Goal: Task Accomplishment & Management: Manage account settings

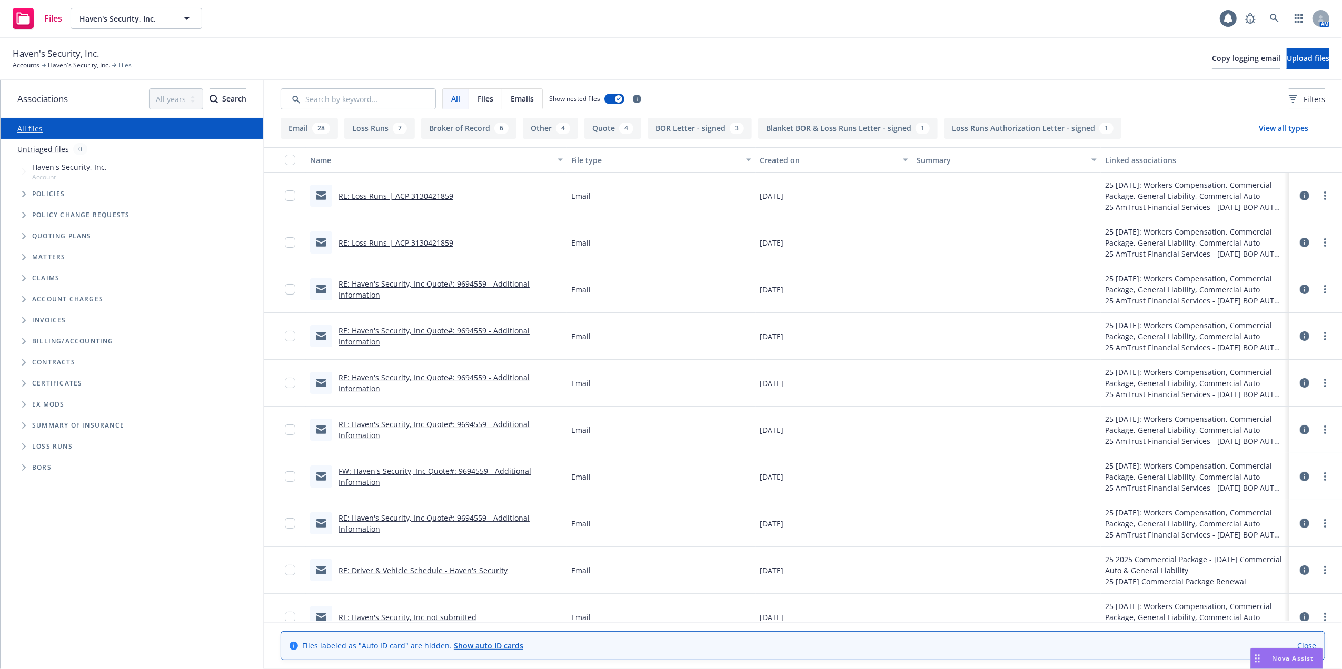
click at [373, 242] on link "RE: Loss Runs | ACP 3130421859" at bounding box center [395, 243] width 115 height 10
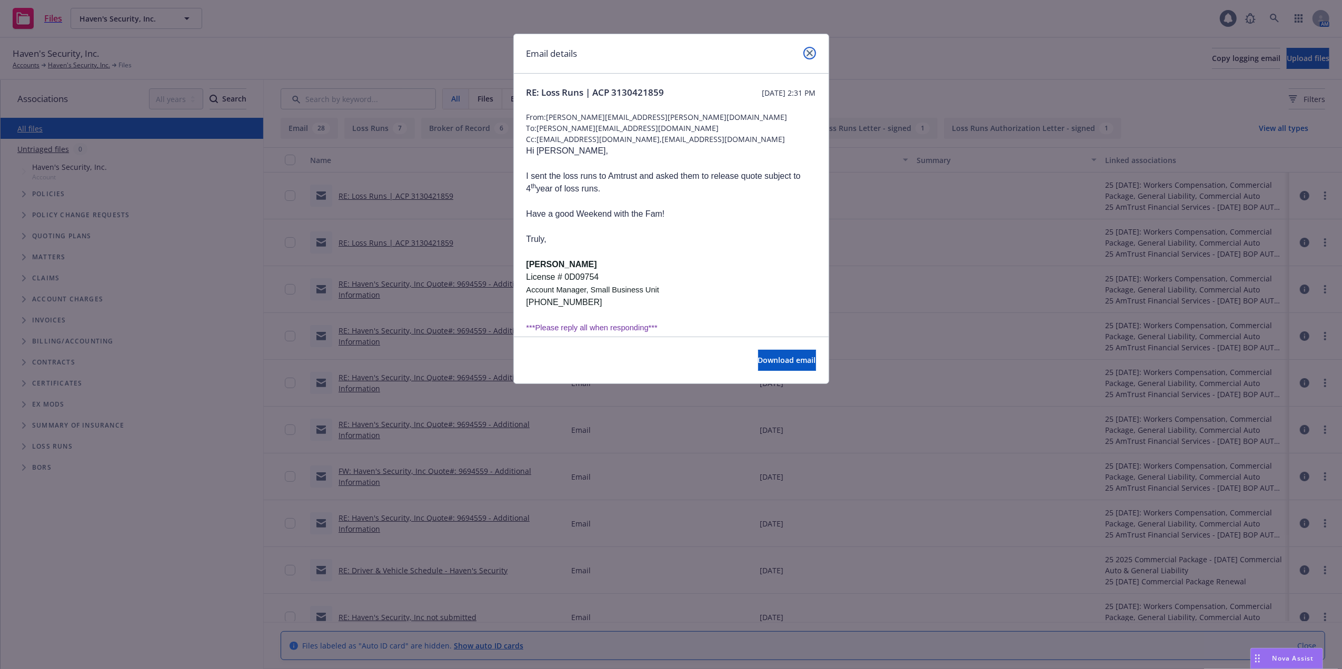
click at [809, 53] on icon "close" at bounding box center [809, 53] width 6 height 6
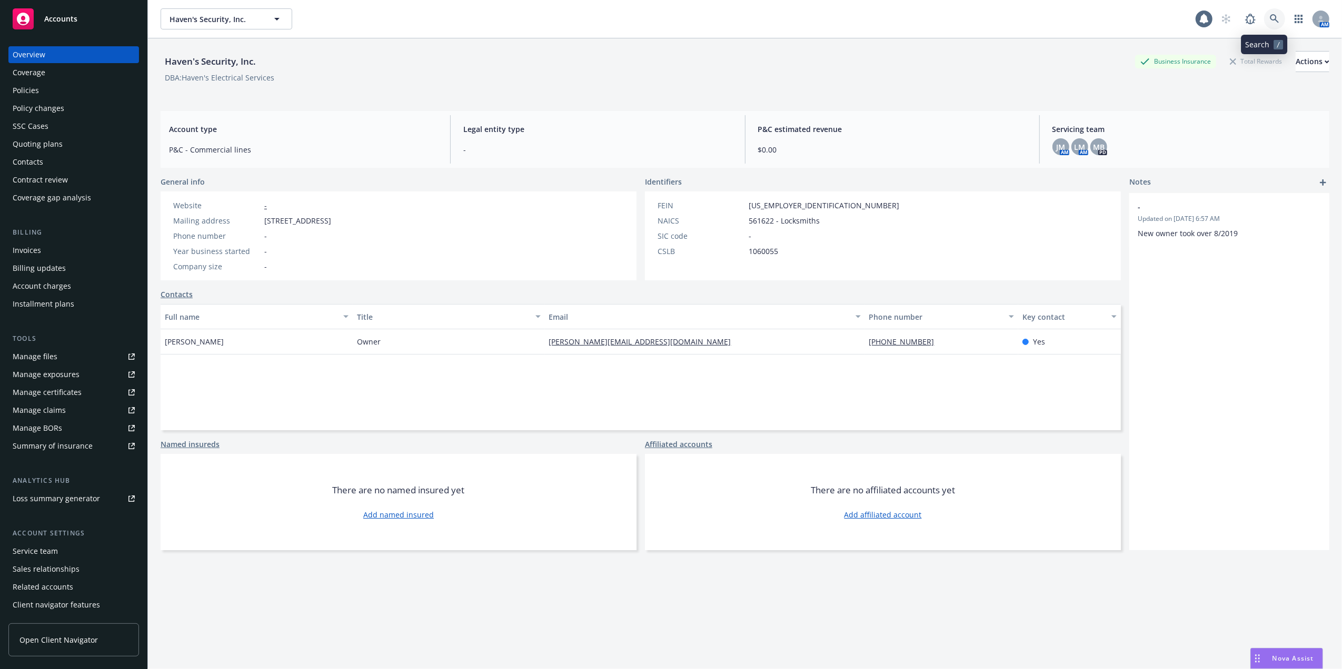
click at [1269, 14] on icon at bounding box center [1273, 18] width 9 height 9
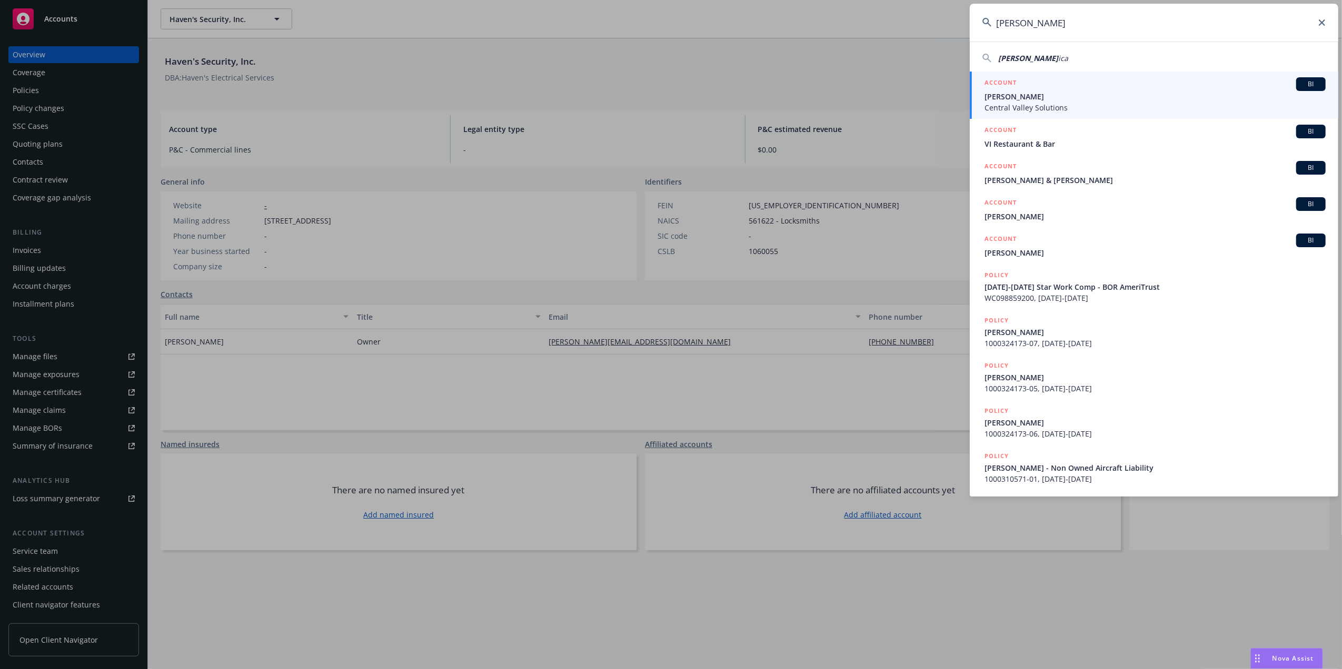
type input "Daniel Garcia"
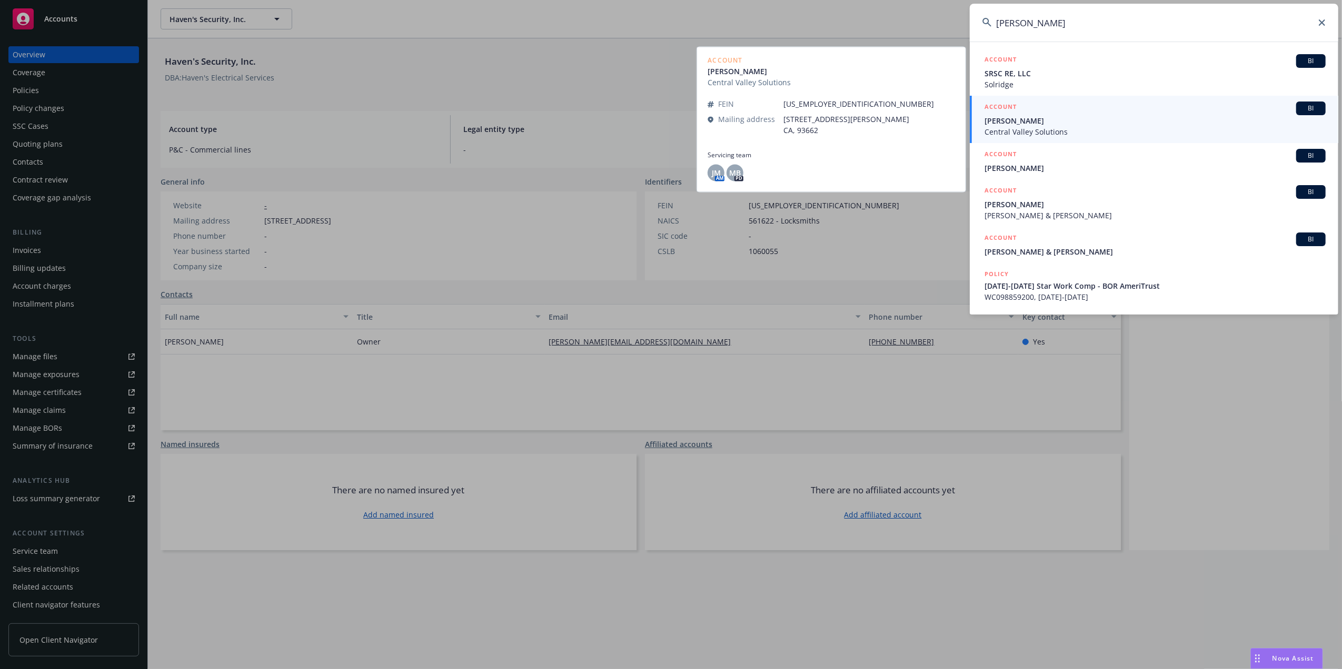
click at [1153, 116] on span "[PERSON_NAME]" at bounding box center [1154, 120] width 341 height 11
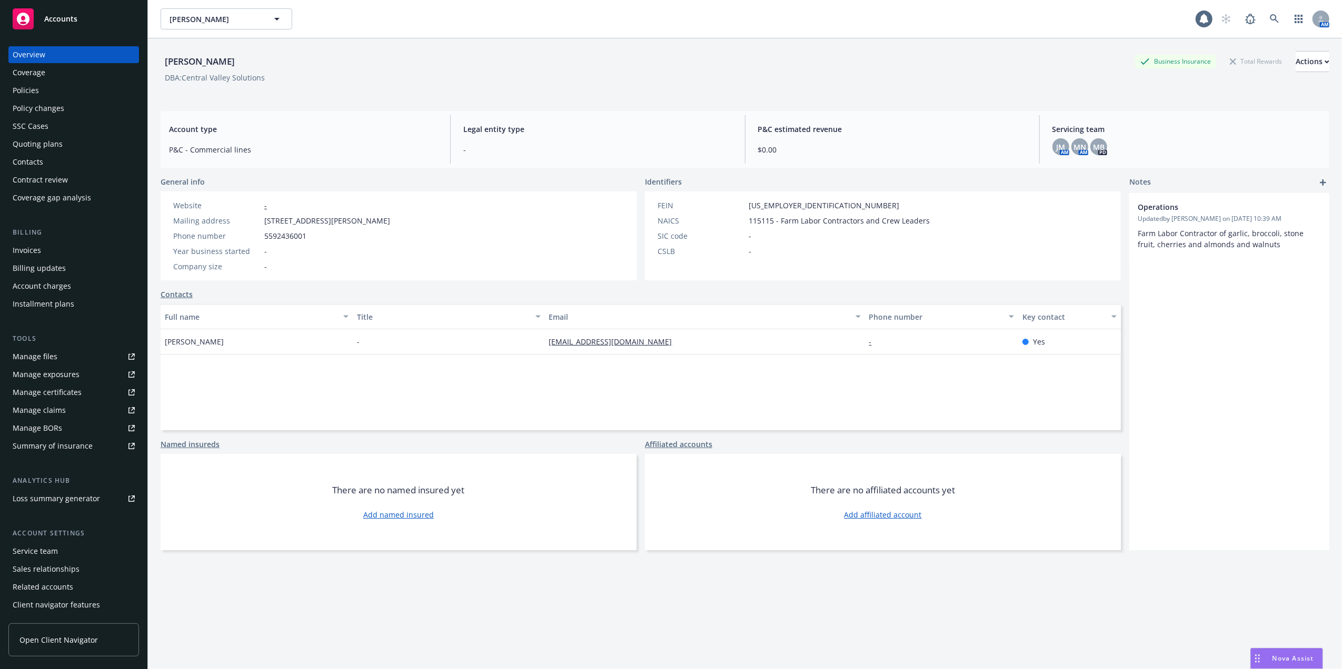
click at [41, 91] on div "Policies" at bounding box center [74, 90] width 122 height 17
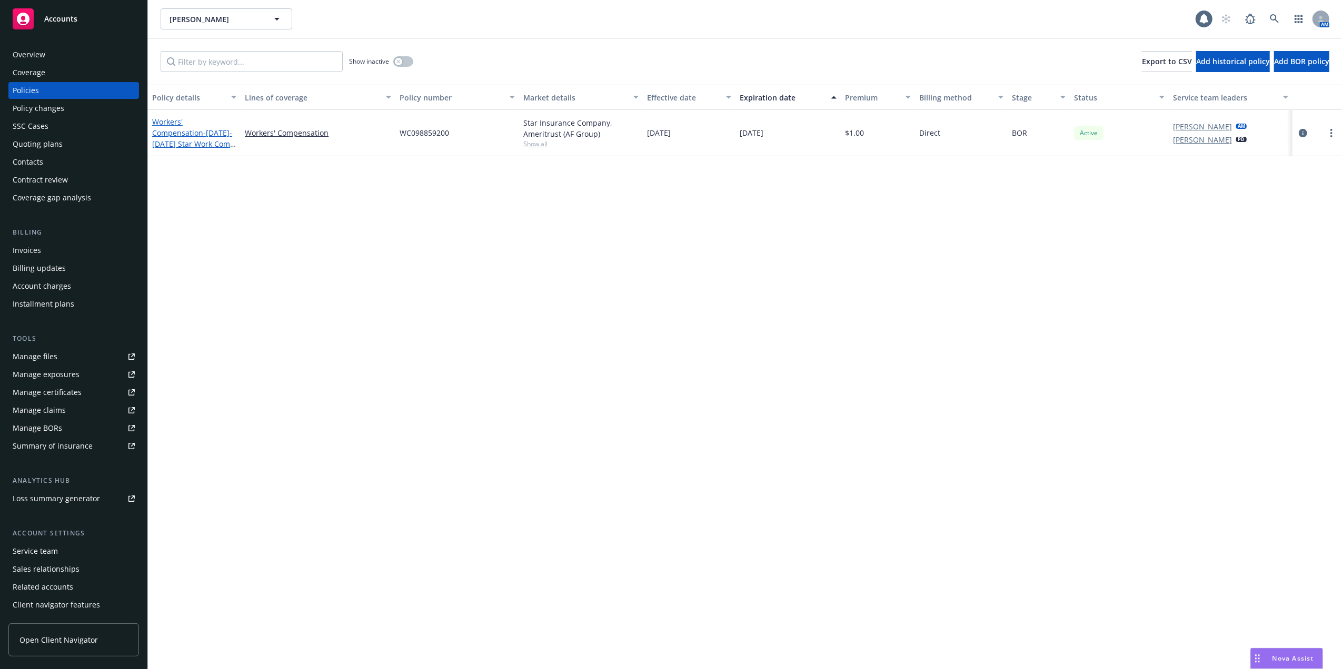
click at [188, 135] on span "- 8/24/24-8/24/25 Star Work Comp - BOR AmeriTrust" at bounding box center [194, 144] width 84 height 32
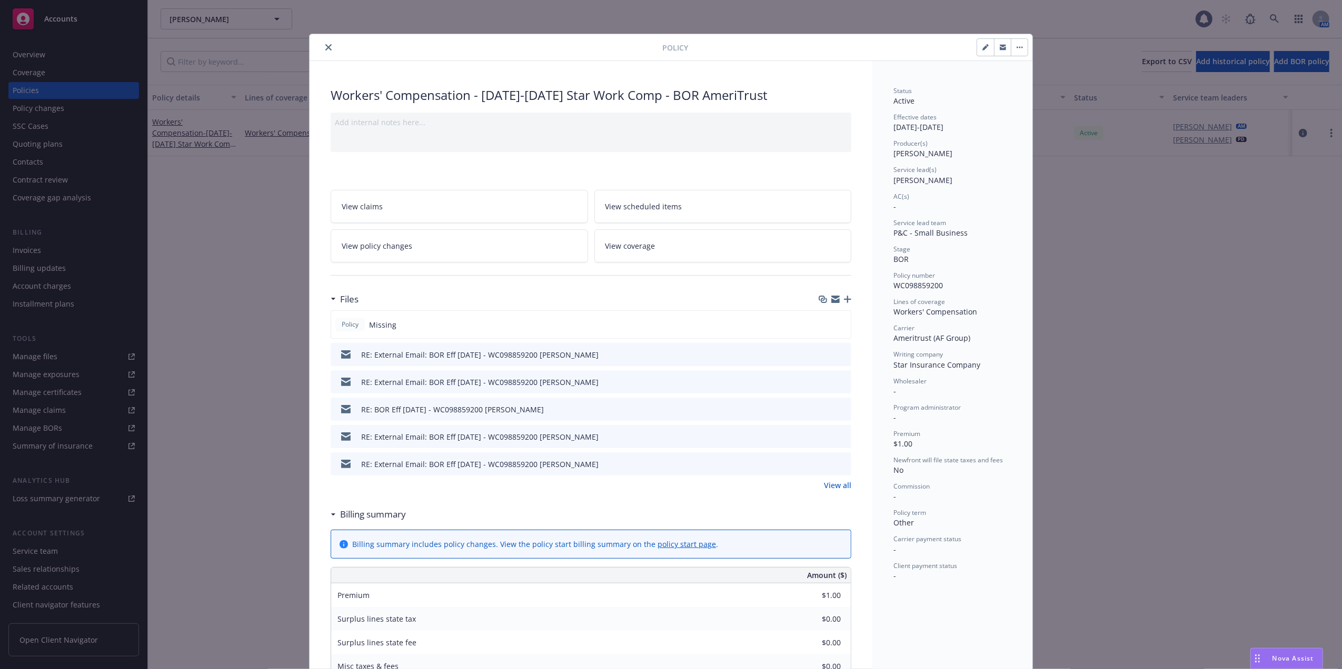
click at [325, 47] on icon "close" at bounding box center [328, 47] width 6 height 6
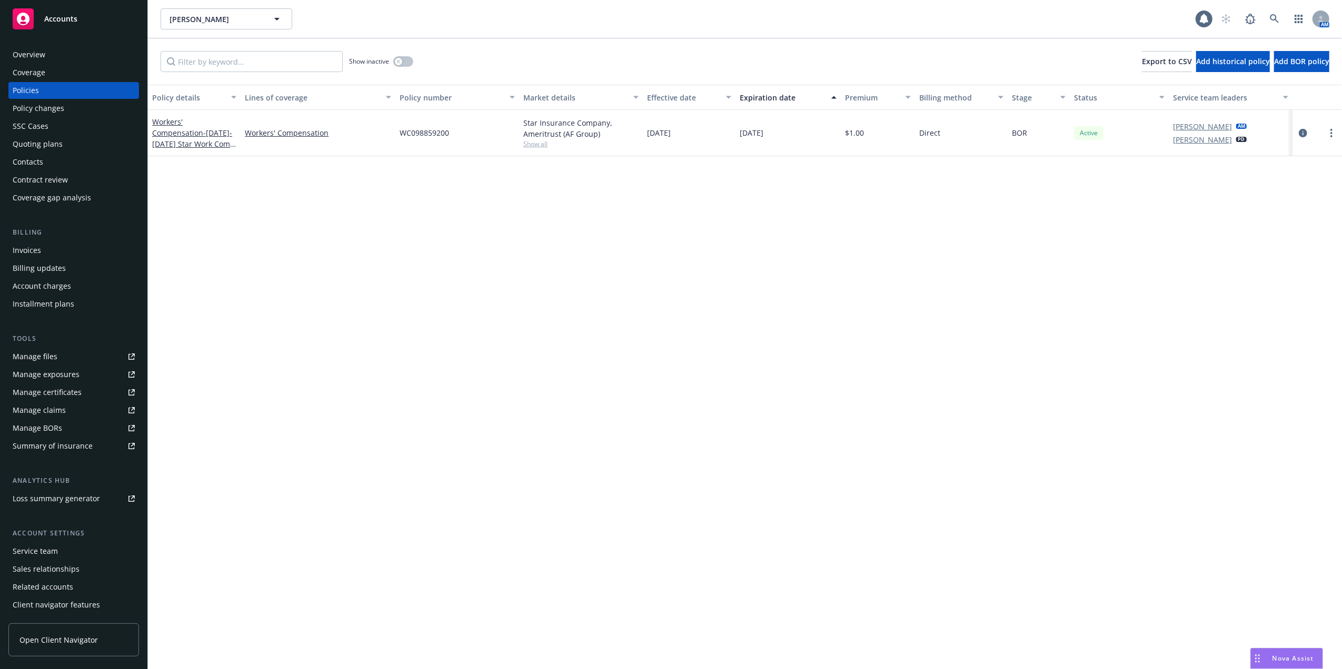
click at [57, 46] on div "Overview" at bounding box center [74, 54] width 122 height 17
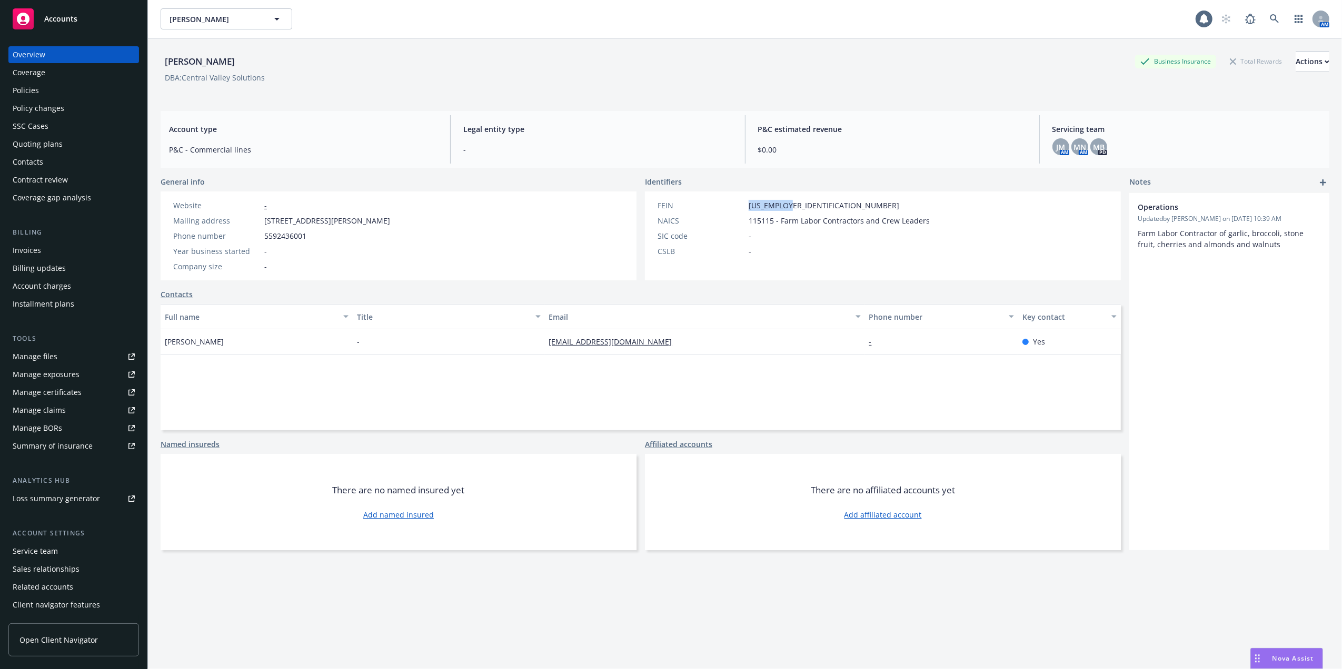
drag, startPoint x: 783, startPoint y: 205, endPoint x: 739, endPoint y: 205, distance: 44.2
click at [739, 205] on div "FEIN 99-1898976" at bounding box center [793, 205] width 281 height 11
copy div "99-1898976"
click at [34, 358] on div "Manage files" at bounding box center [35, 356] width 45 height 17
click at [19, 143] on div "Quoting plans" at bounding box center [38, 144] width 50 height 17
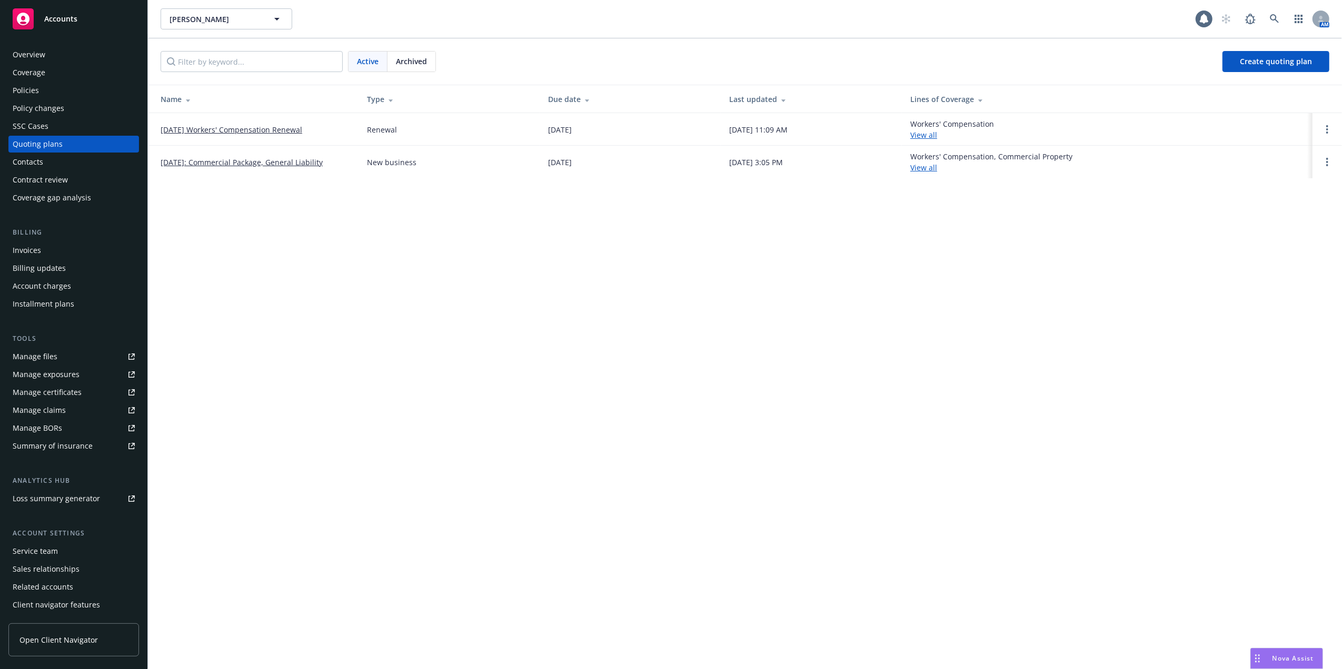
click at [253, 129] on link "08/24/25 Workers' Compensation Renewal" at bounding box center [232, 129] width 142 height 11
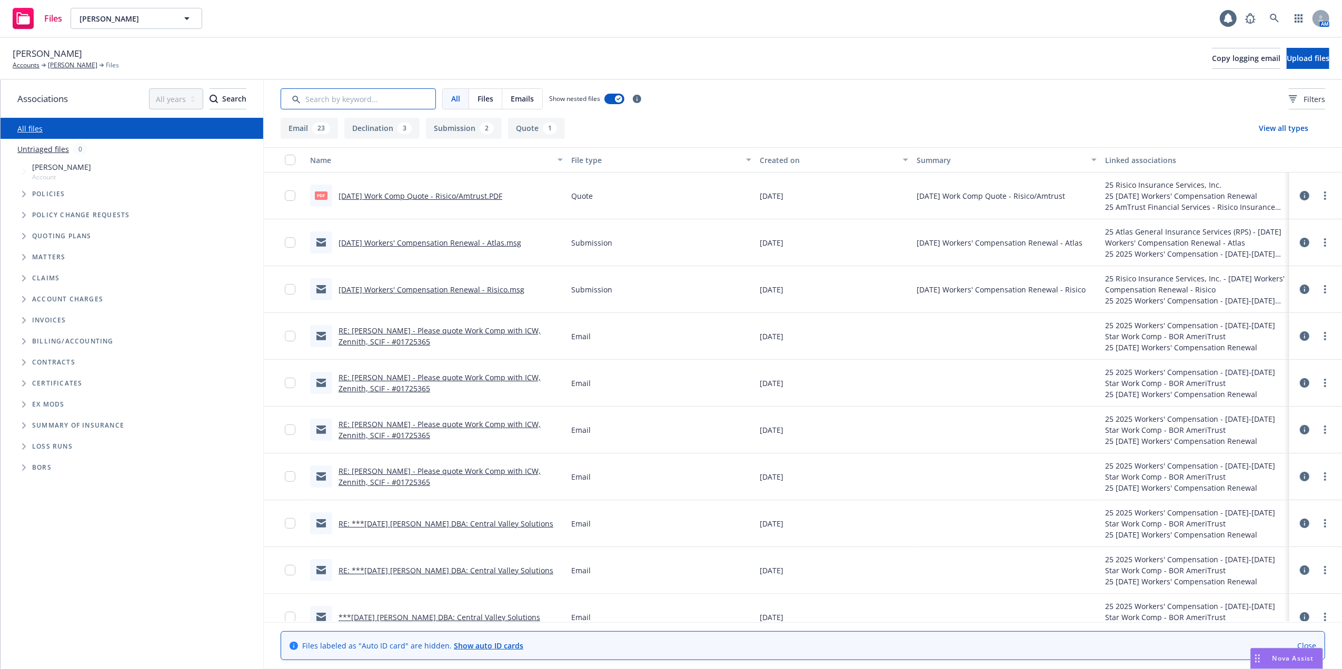
click at [377, 100] on input "Search by keyword..." at bounding box center [358, 98] width 155 height 21
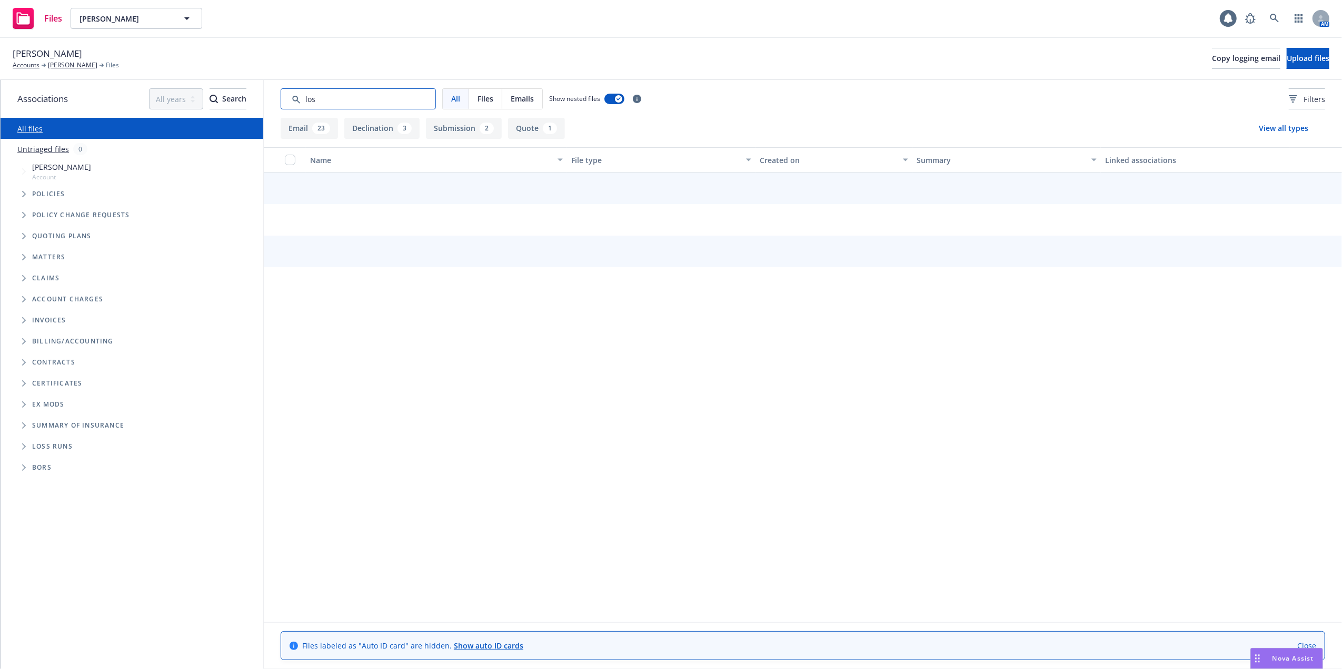
type input "loss"
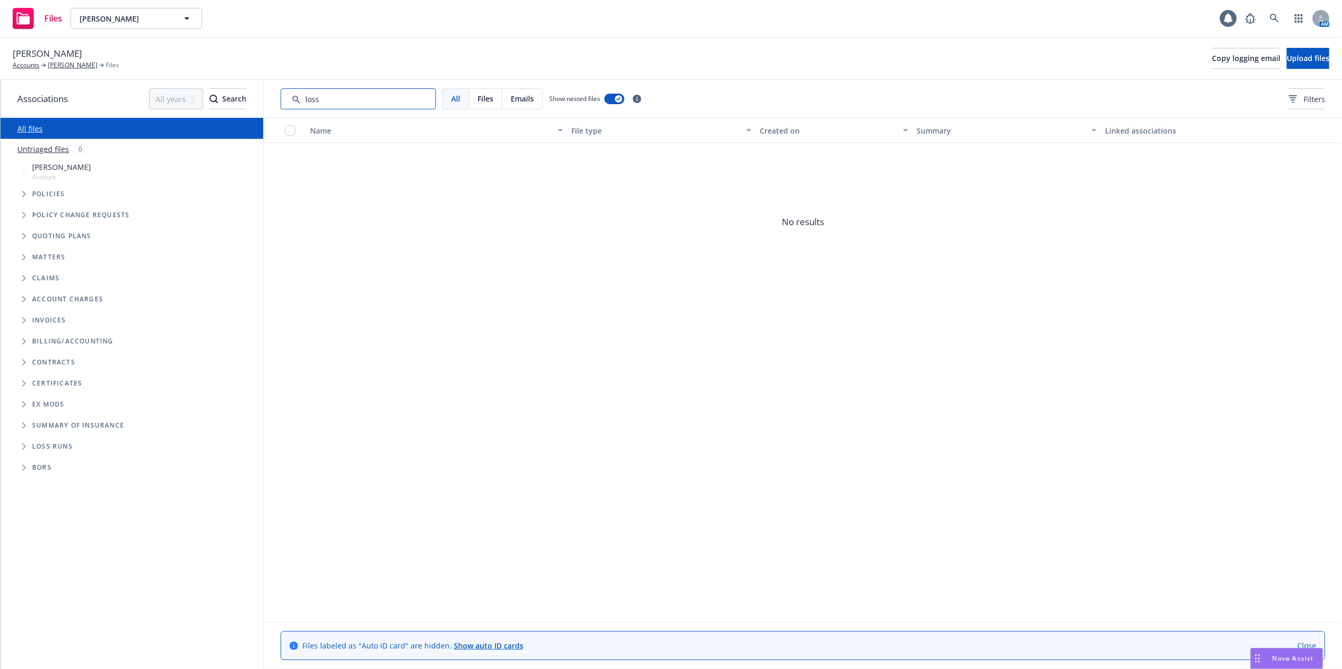
drag, startPoint x: 361, startPoint y: 99, endPoint x: 302, endPoint y: 95, distance: 59.1
click at [302, 95] on input "Search by keyword..." at bounding box center [358, 98] width 155 height 21
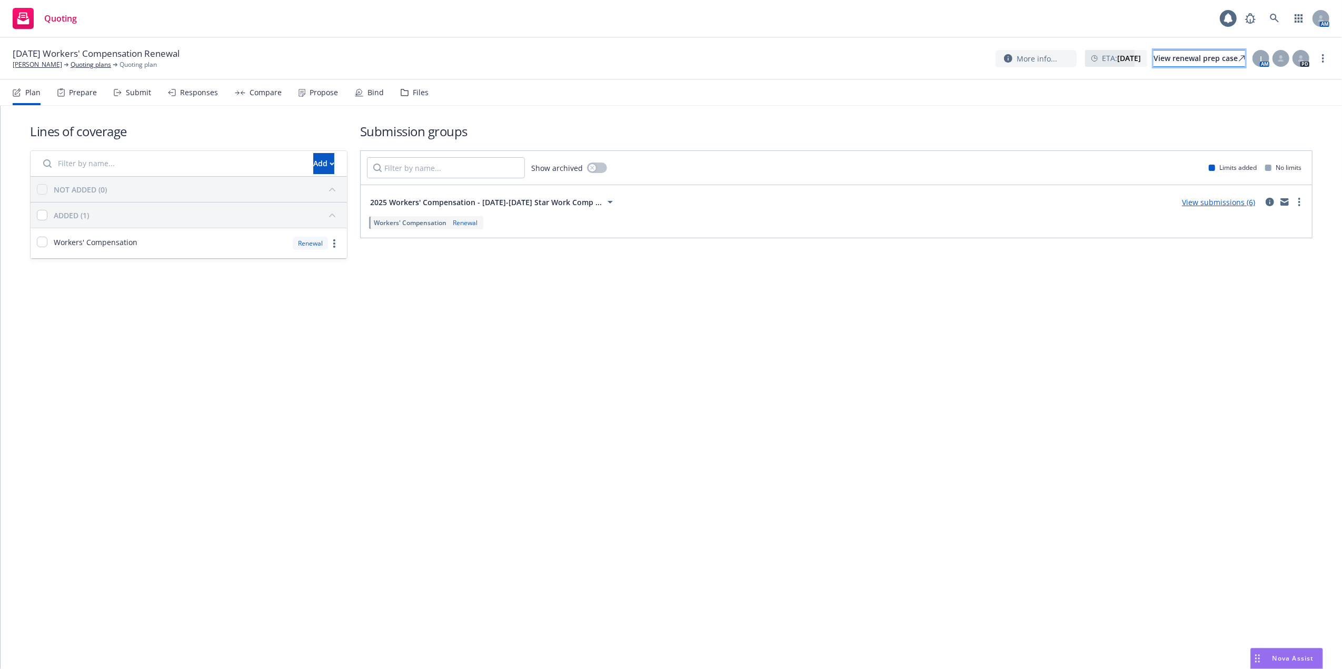
click at [1181, 59] on div "View renewal prep case" at bounding box center [1199, 59] width 92 height 16
click at [1275, 16] on icon at bounding box center [1273, 18] width 9 height 9
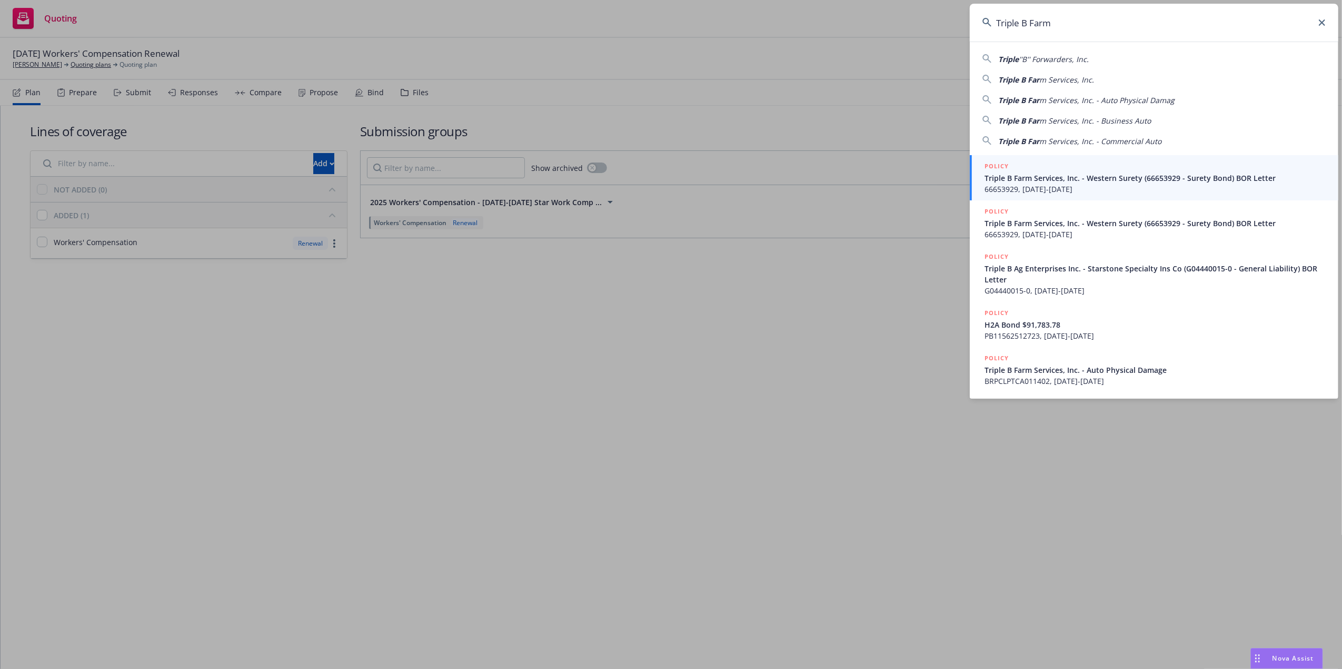
type input "Triple B Farm"
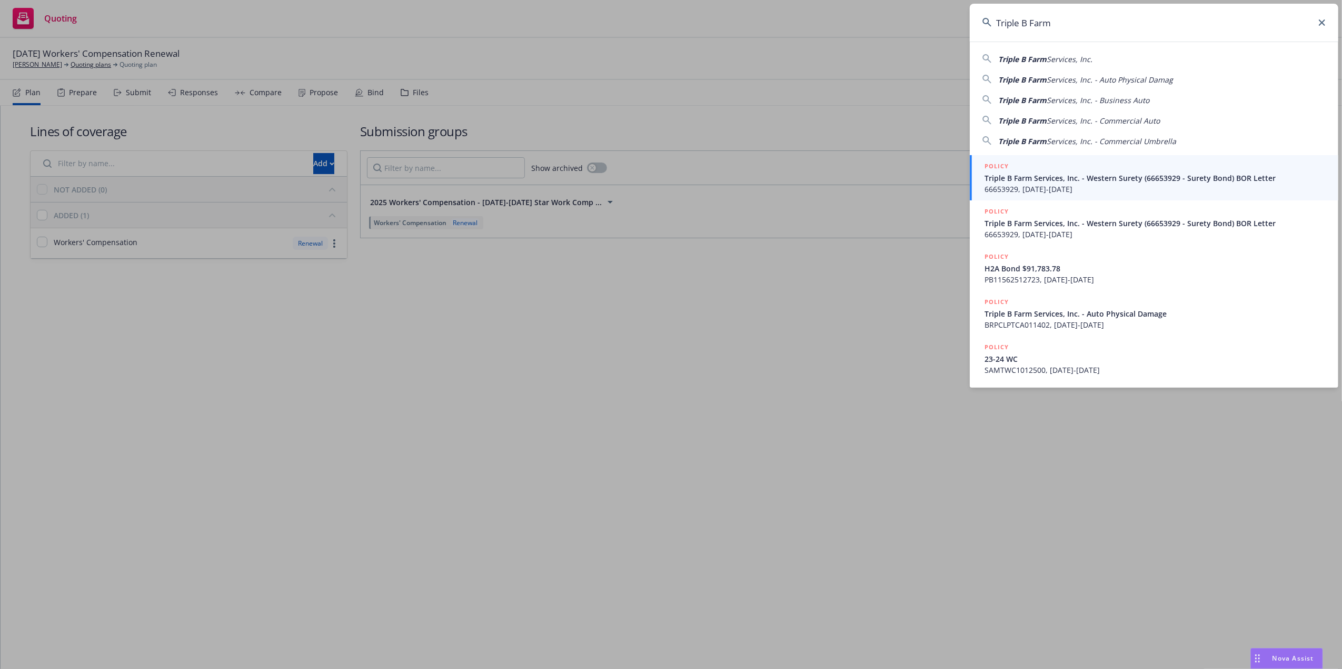
click at [1000, 180] on span "Triple B Farm Services, Inc. - Western Surety (66653929 - Surety Bond) BOR Lett…" at bounding box center [1154, 178] width 341 height 11
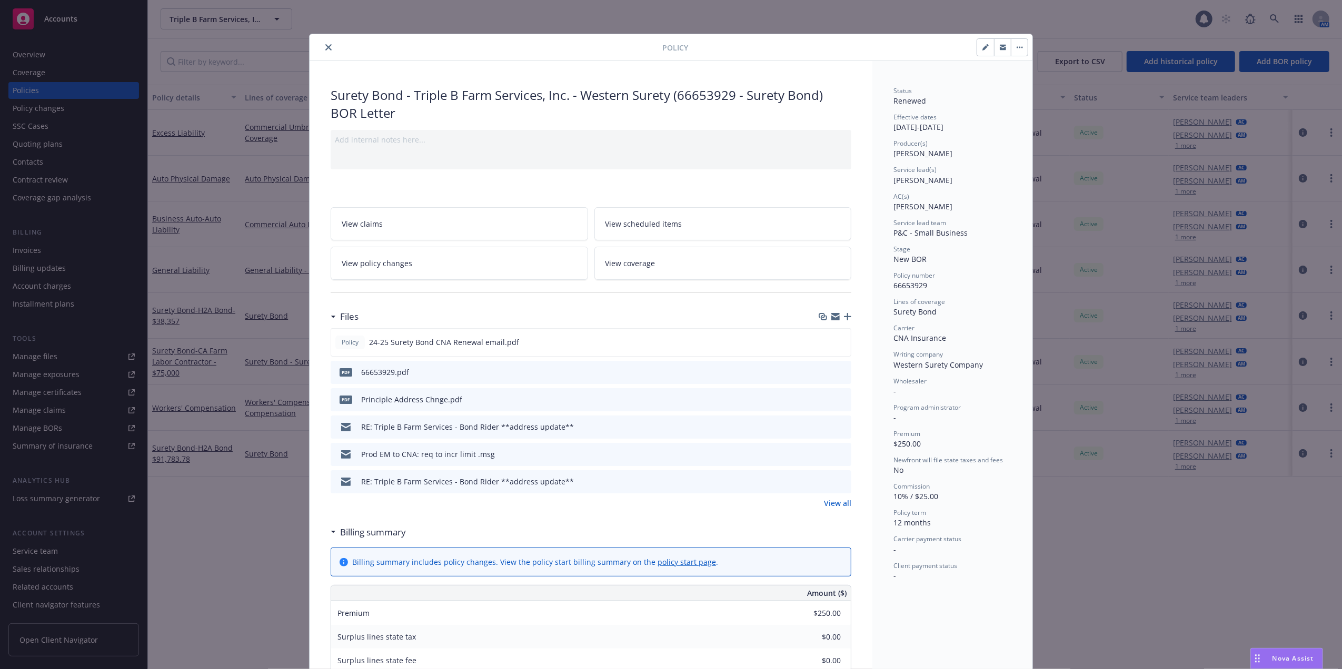
drag, startPoint x: 321, startPoint y: 47, endPoint x: 322, endPoint y: 57, distance: 10.1
click at [325, 46] on icon "close" at bounding box center [328, 47] width 6 height 6
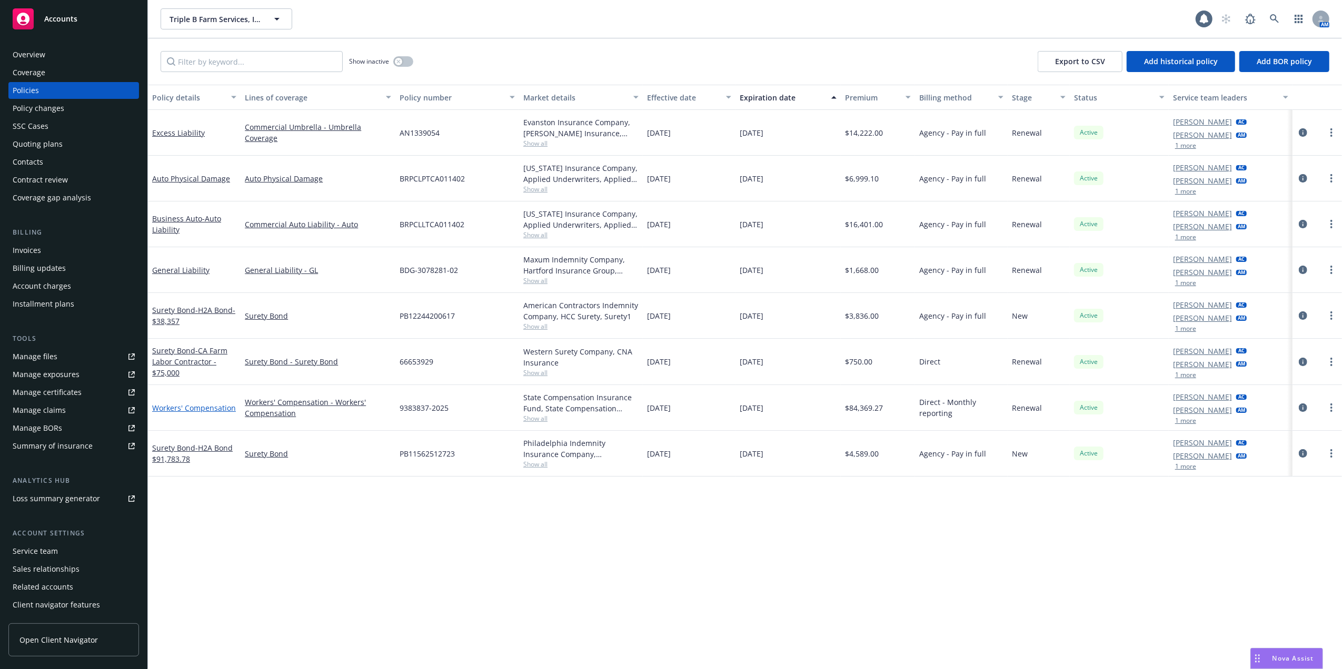
click at [164, 405] on link "Workers' Compensation" at bounding box center [194, 408] width 84 height 10
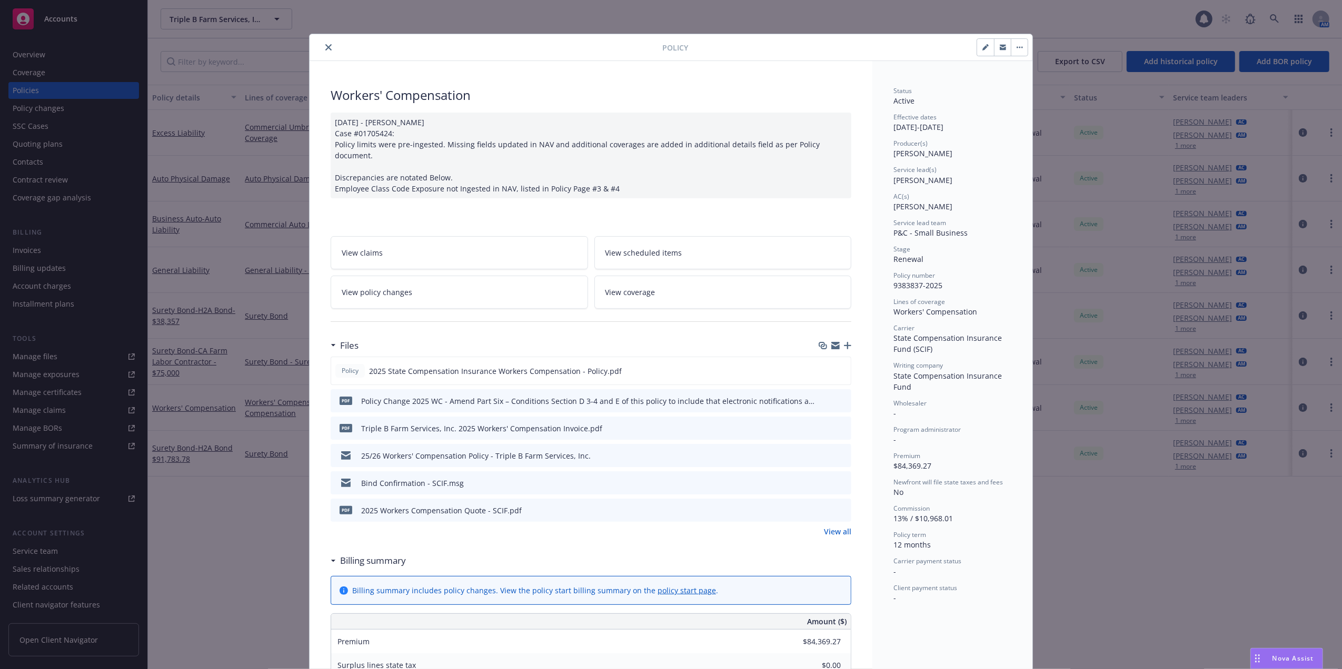
click at [322, 47] on button "close" at bounding box center [328, 47] width 13 height 13
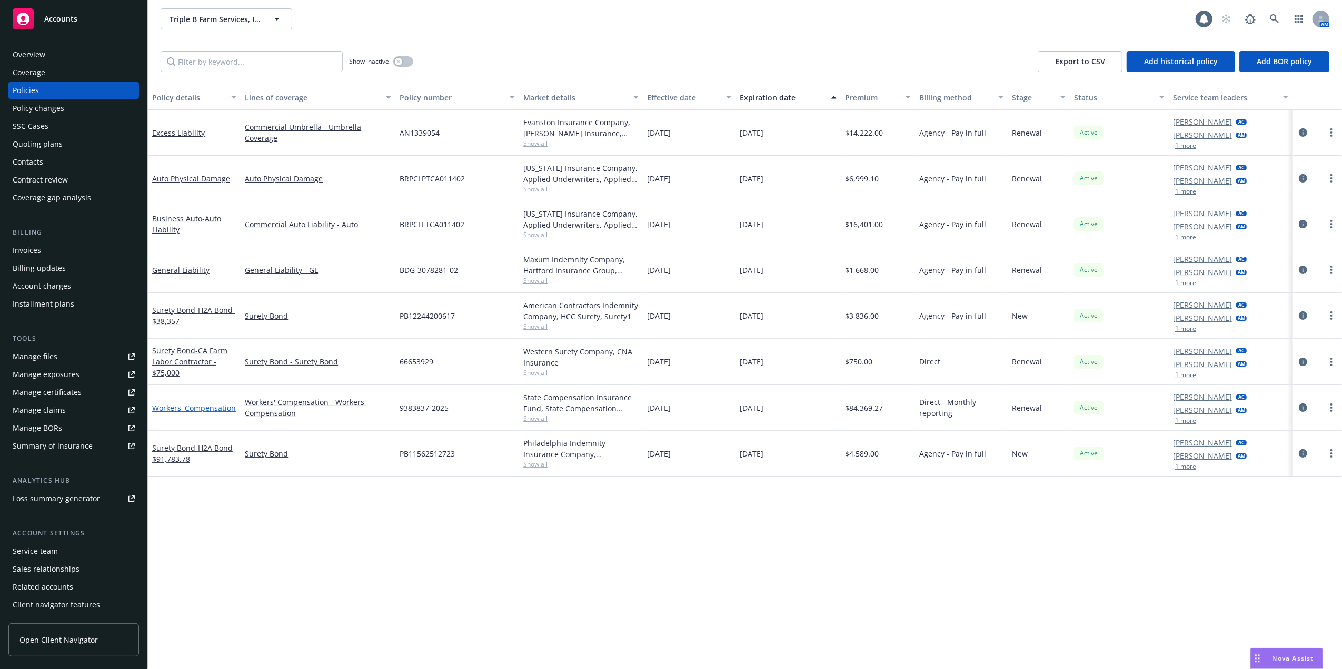
click at [215, 405] on link "Workers' Compensation" at bounding box center [194, 408] width 84 height 10
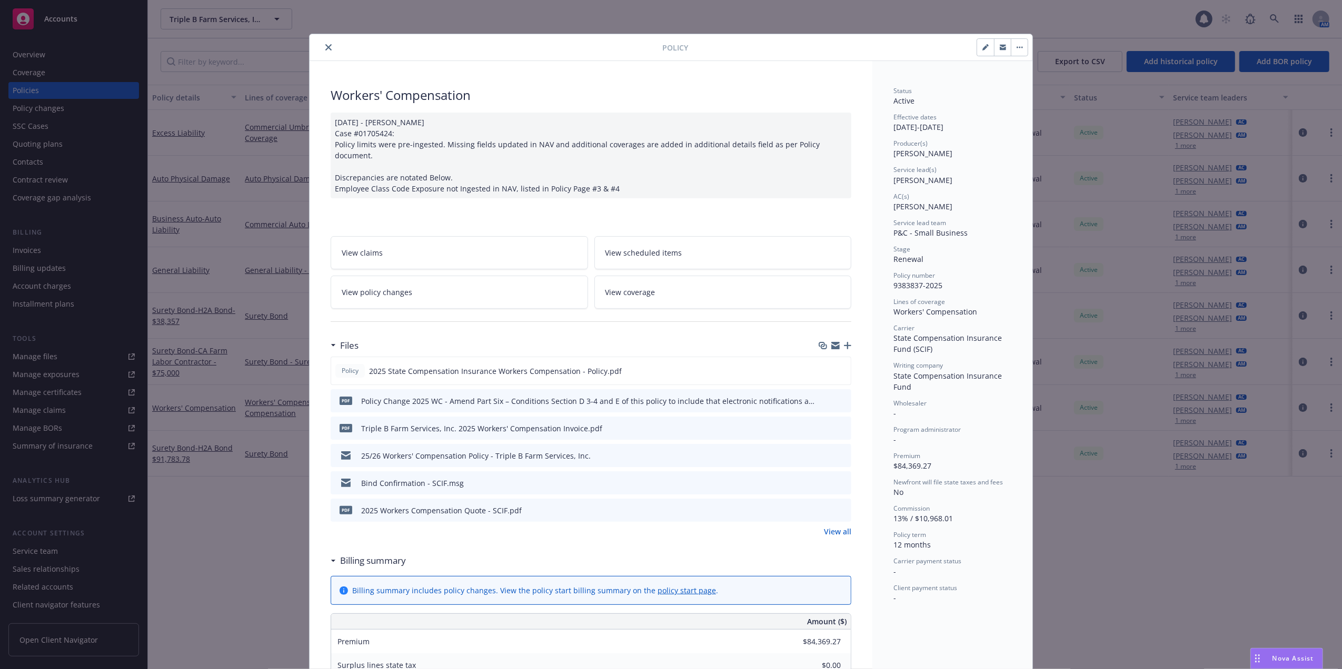
scroll to position [32, 0]
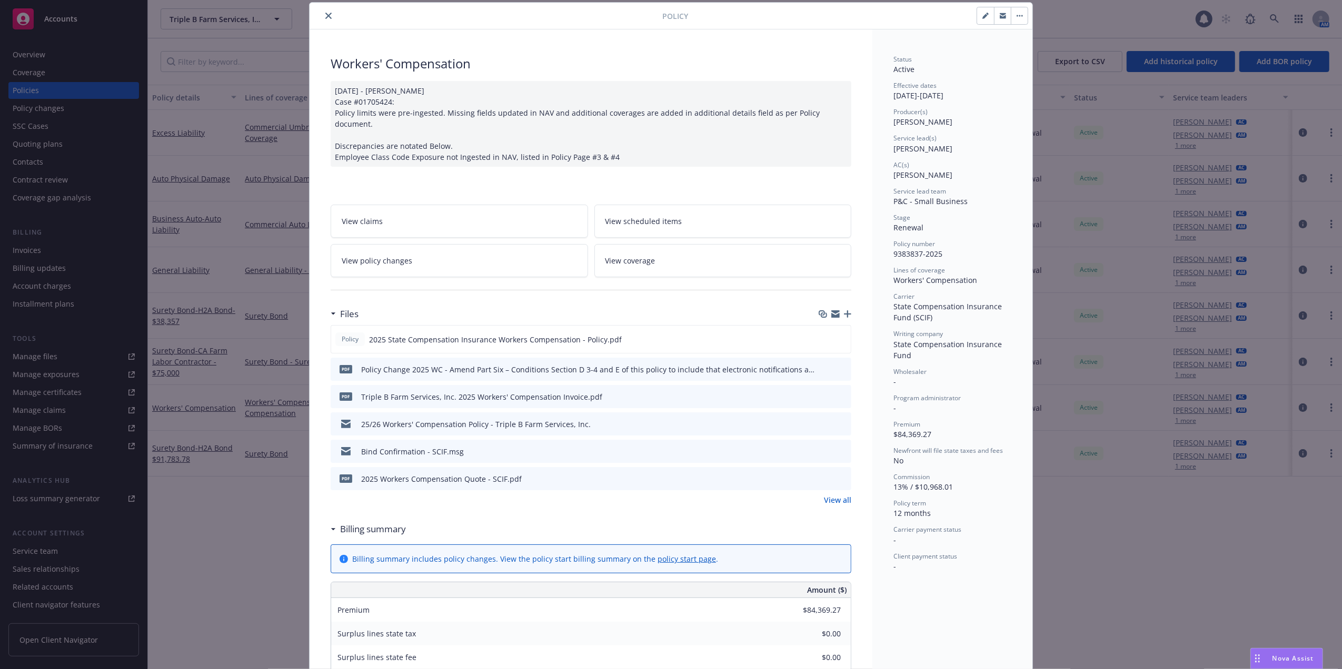
click at [325, 13] on icon "close" at bounding box center [328, 16] width 6 height 6
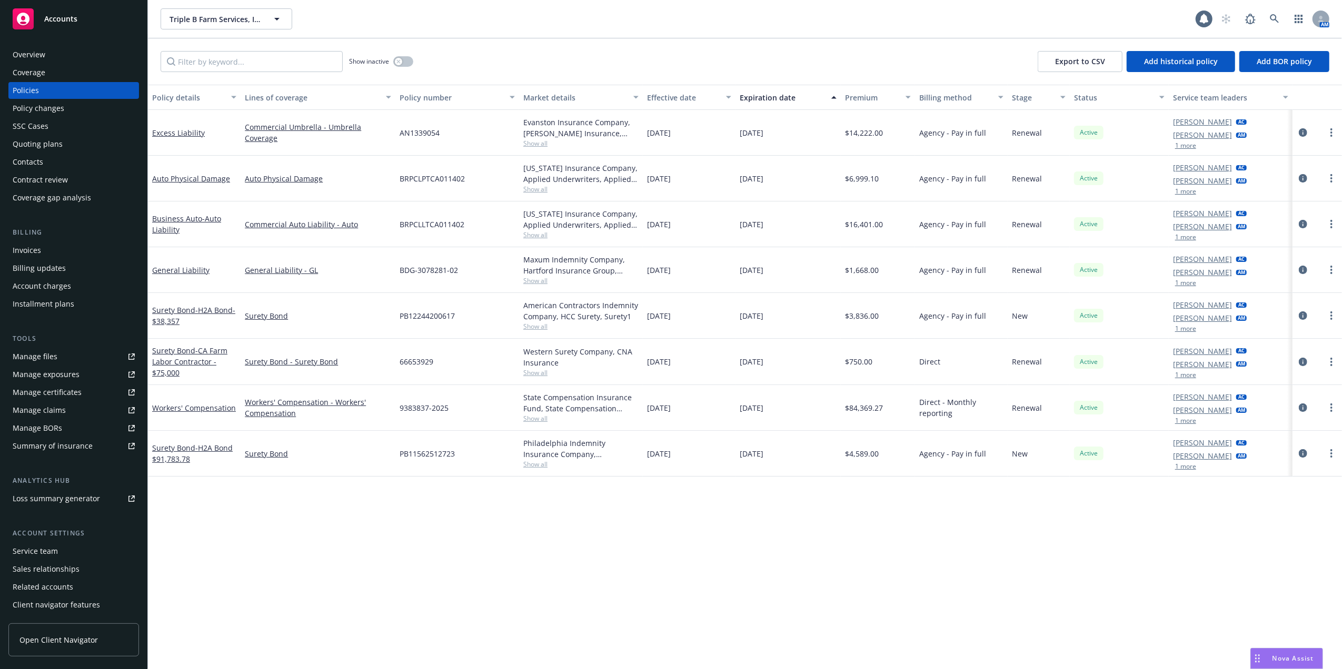
click at [22, 356] on div "Manage files" at bounding box center [35, 356] width 45 height 17
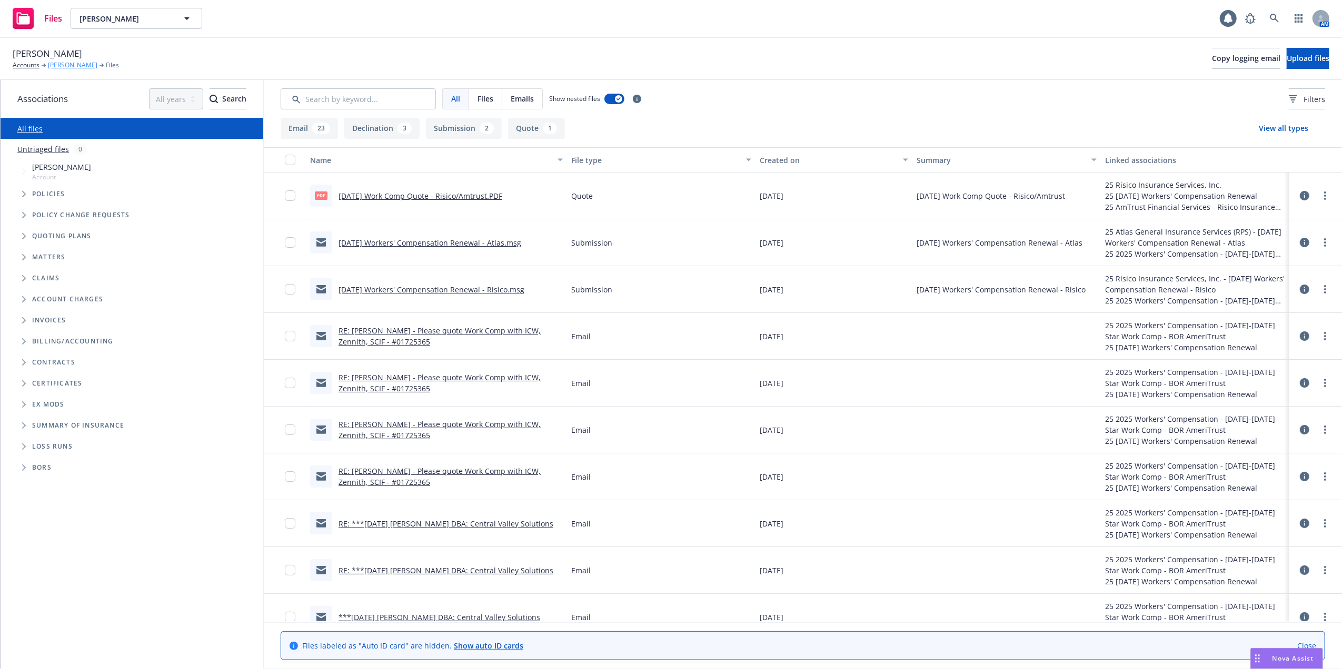
click at [55, 61] on link "[PERSON_NAME]" at bounding box center [72, 65] width 49 height 9
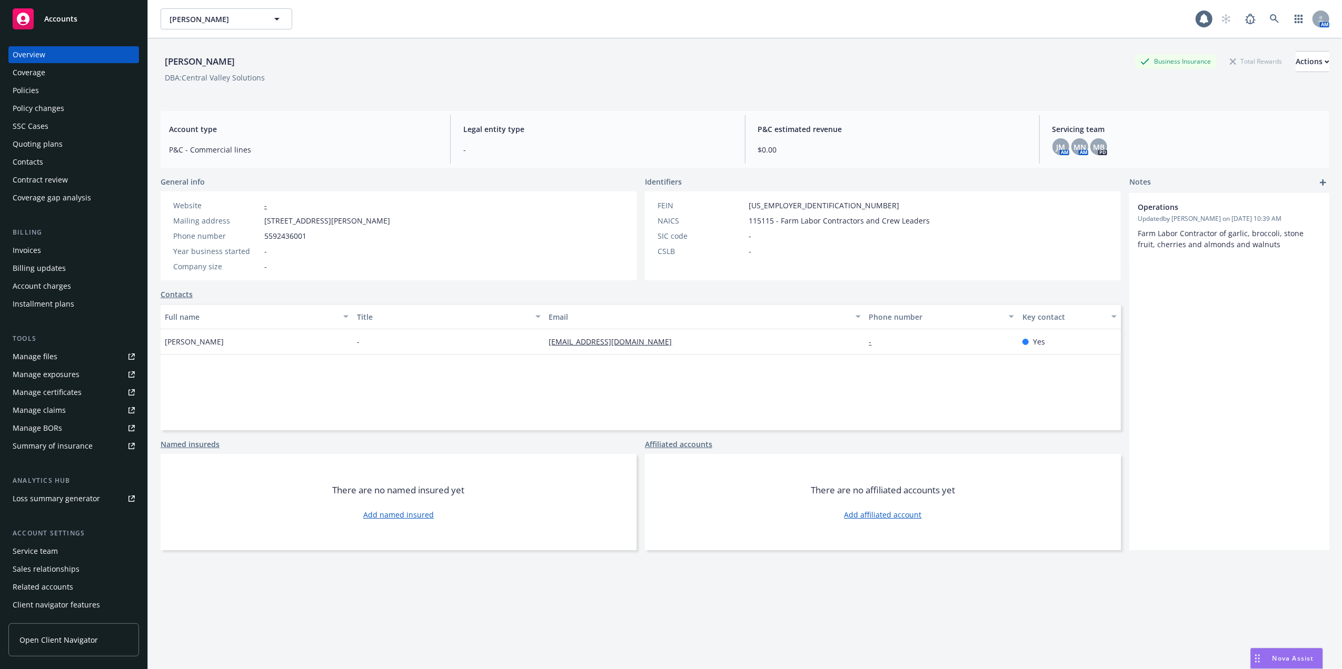
click at [22, 144] on div "Quoting plans" at bounding box center [38, 144] width 50 height 17
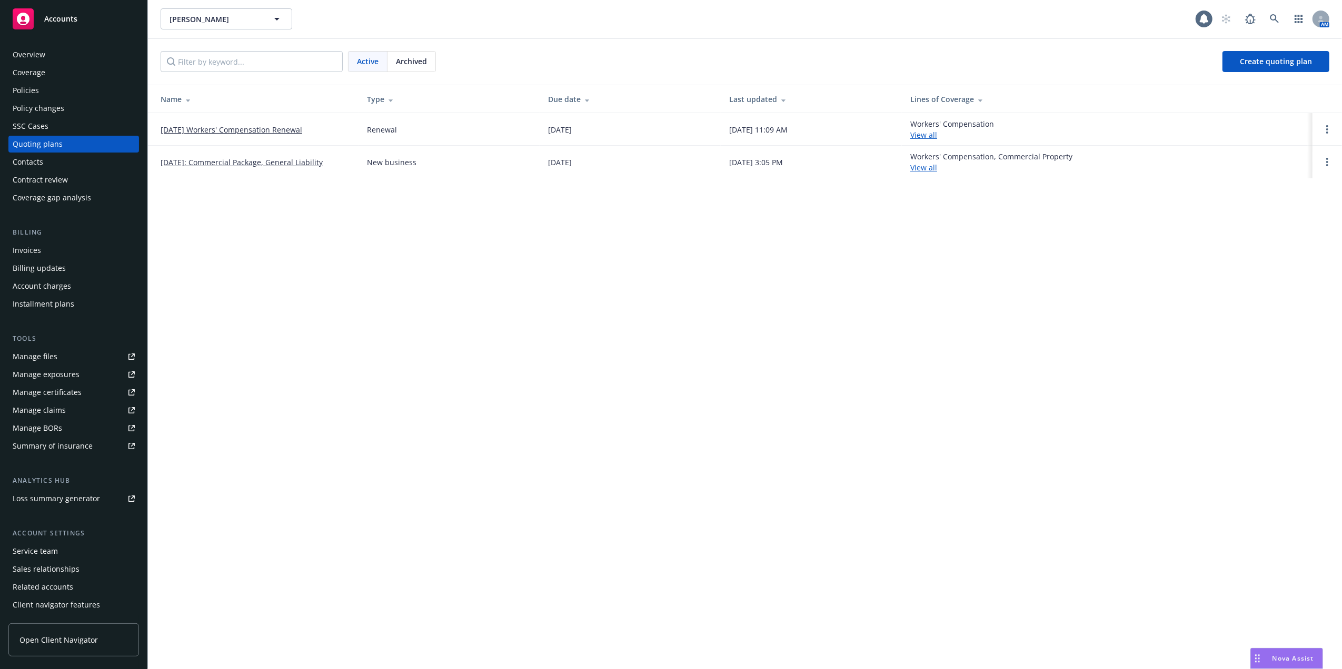
click at [249, 163] on link "[DATE]: Commercial Package, General Liability" at bounding box center [242, 162] width 162 height 11
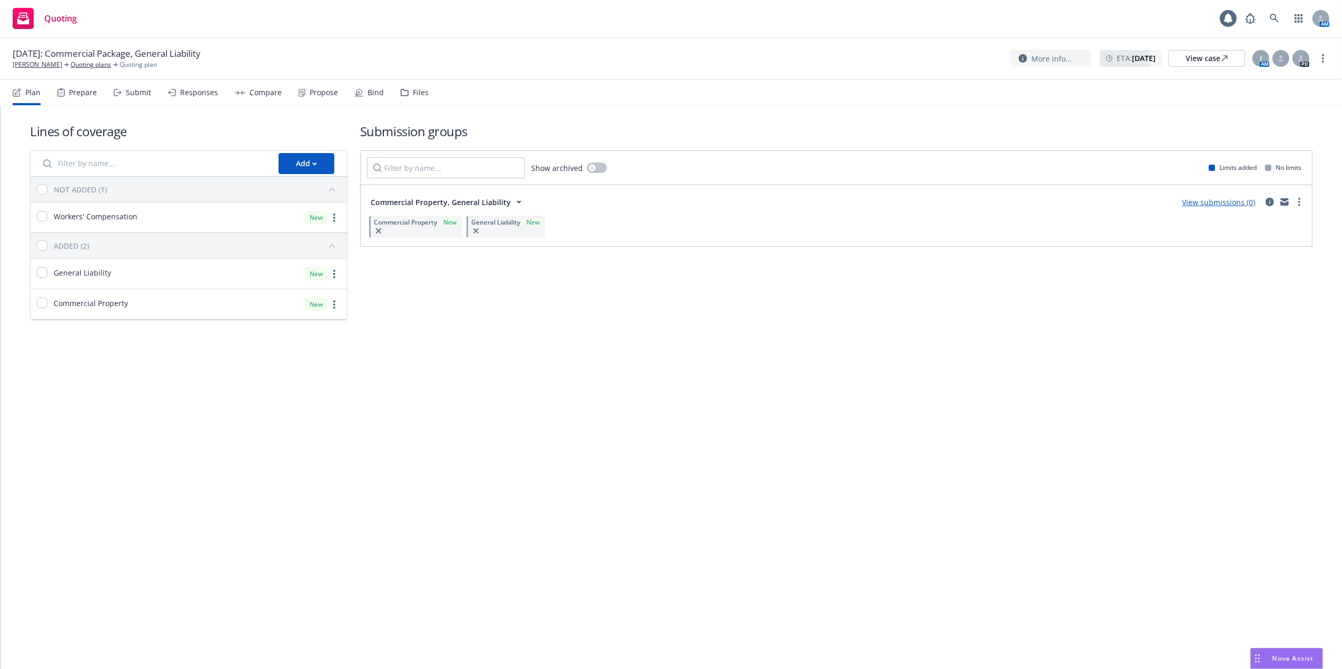
click at [1217, 202] on link "View submissions (0)" at bounding box center [1218, 202] width 73 height 10
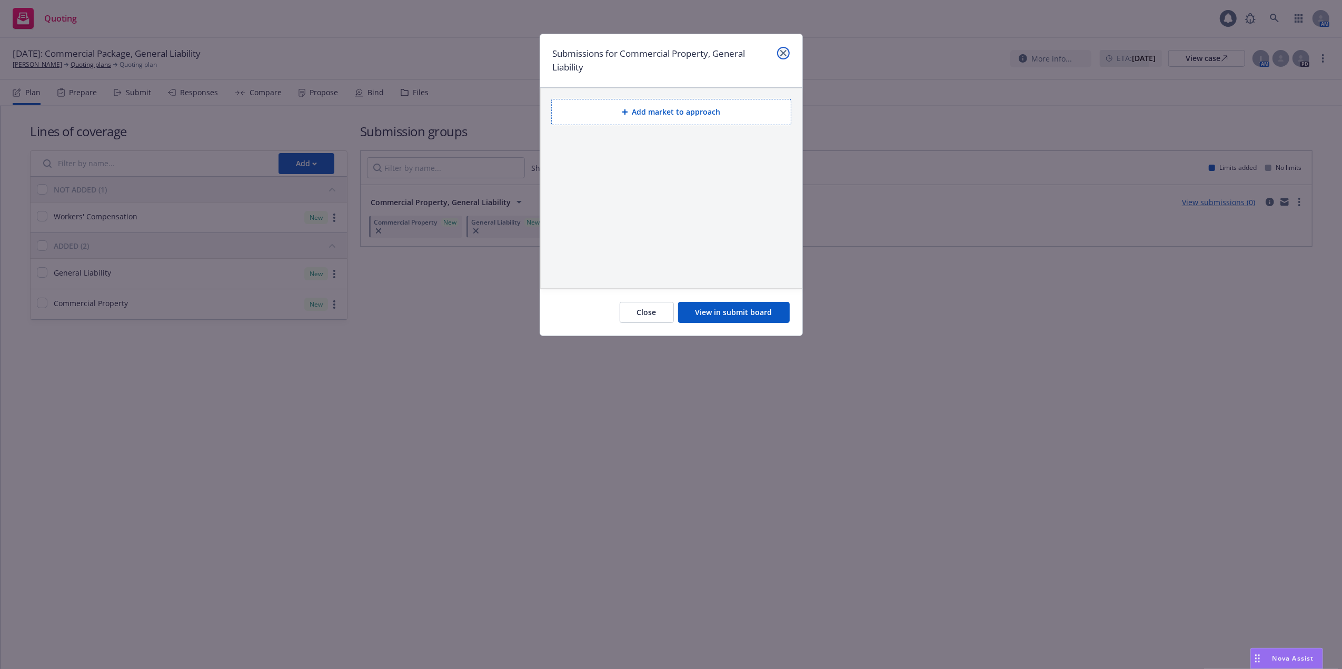
click at [781, 53] on icon "close" at bounding box center [783, 53] width 6 height 6
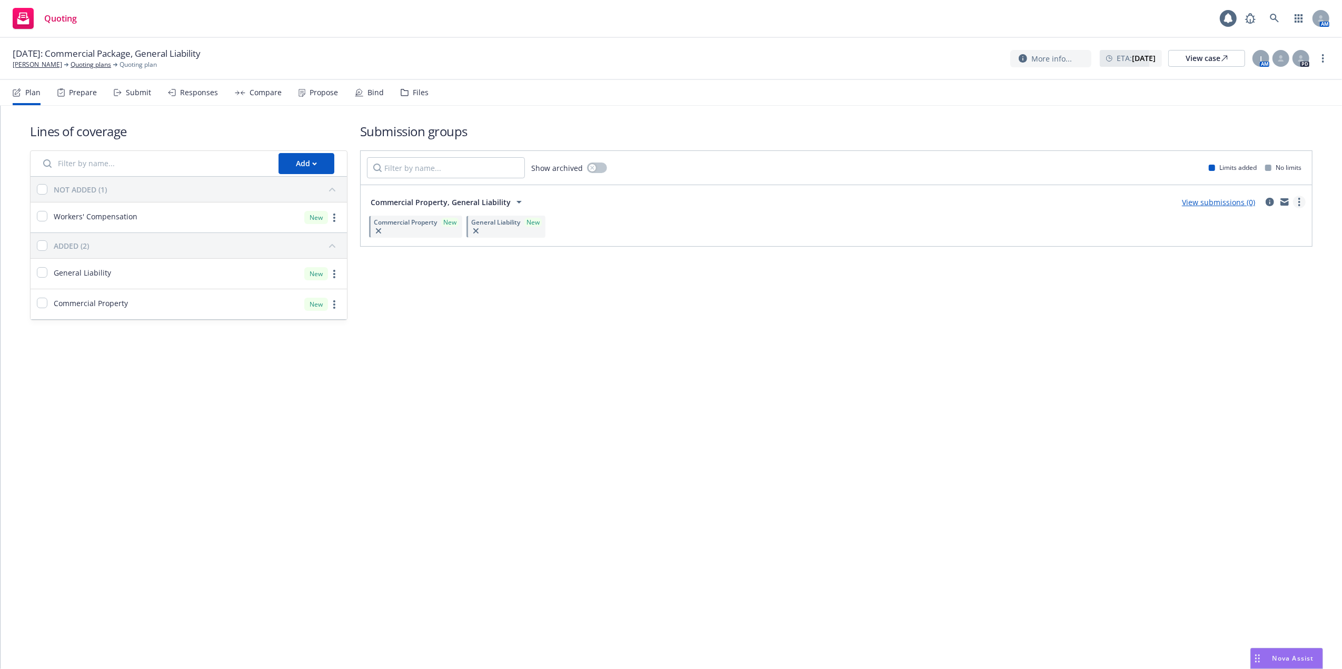
click at [1302, 203] on link "more" at bounding box center [1299, 202] width 13 height 13
click at [978, 356] on div "Lines of coverage Add NOT ADDED (1) Workers' Compensation New ADDED (2) General…" at bounding box center [671, 236] width 1341 height 261
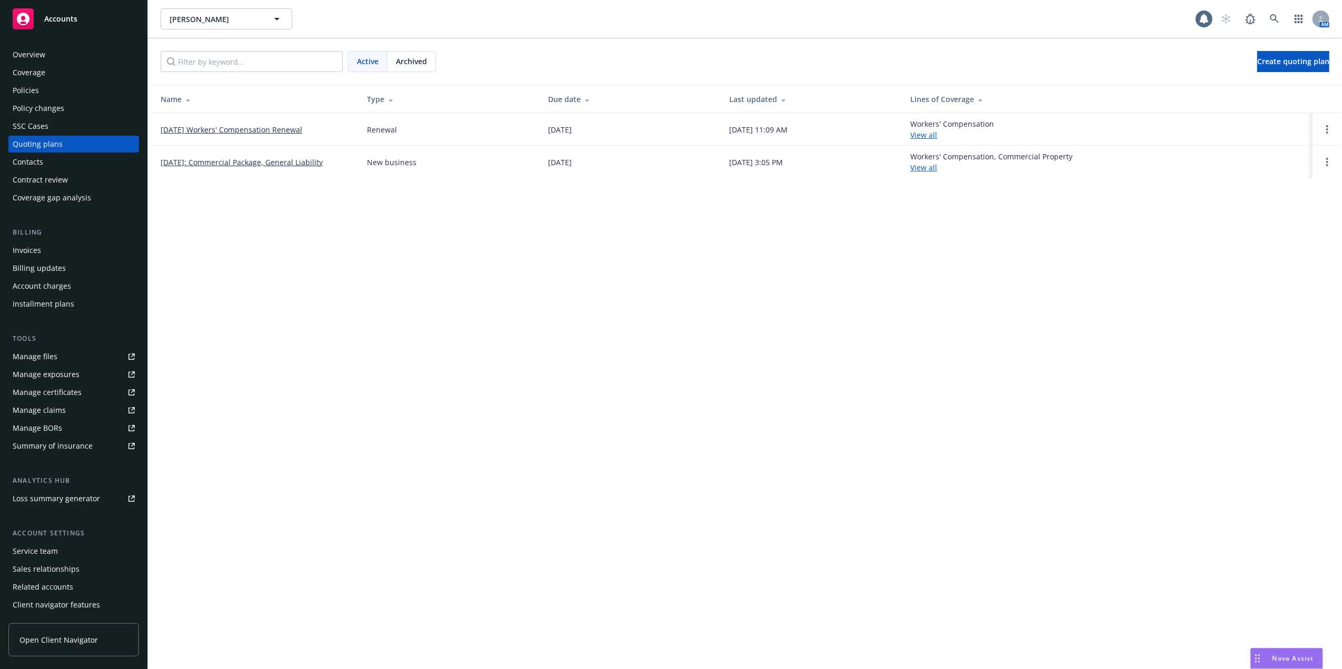
click at [238, 126] on link "[DATE] Workers' Compensation Renewal" at bounding box center [232, 129] width 142 height 11
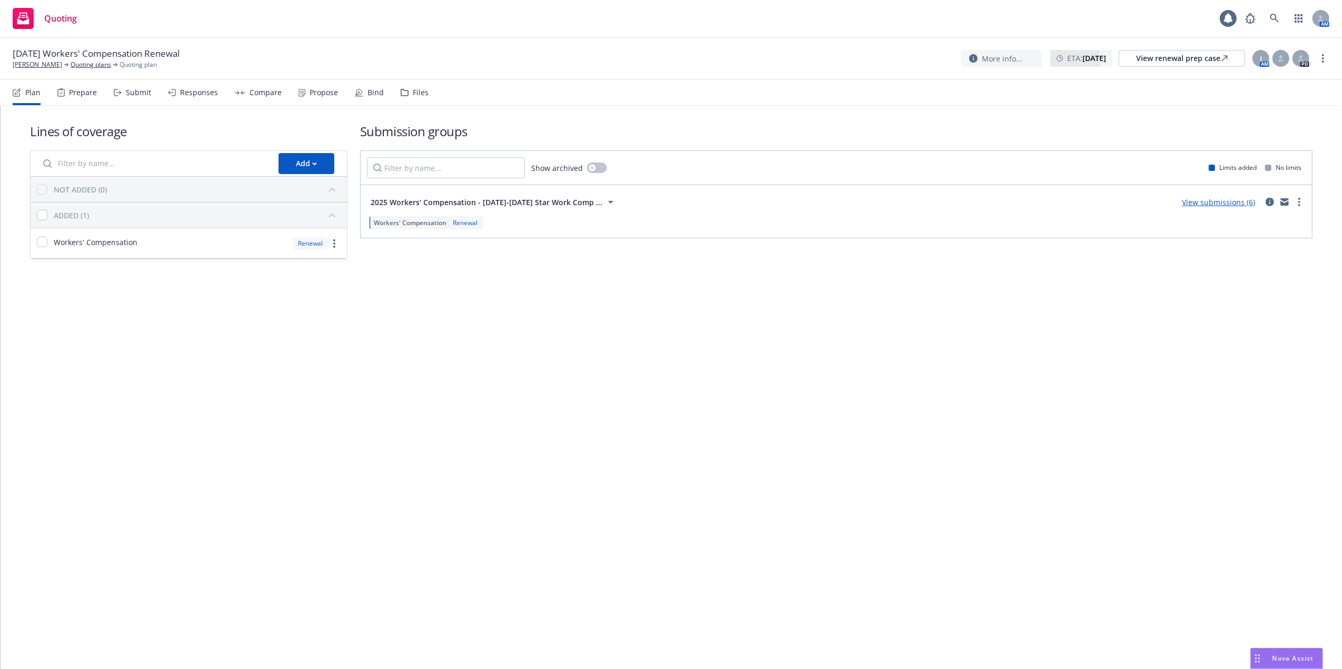
click at [1218, 203] on link "View submissions (6)" at bounding box center [1218, 202] width 73 height 10
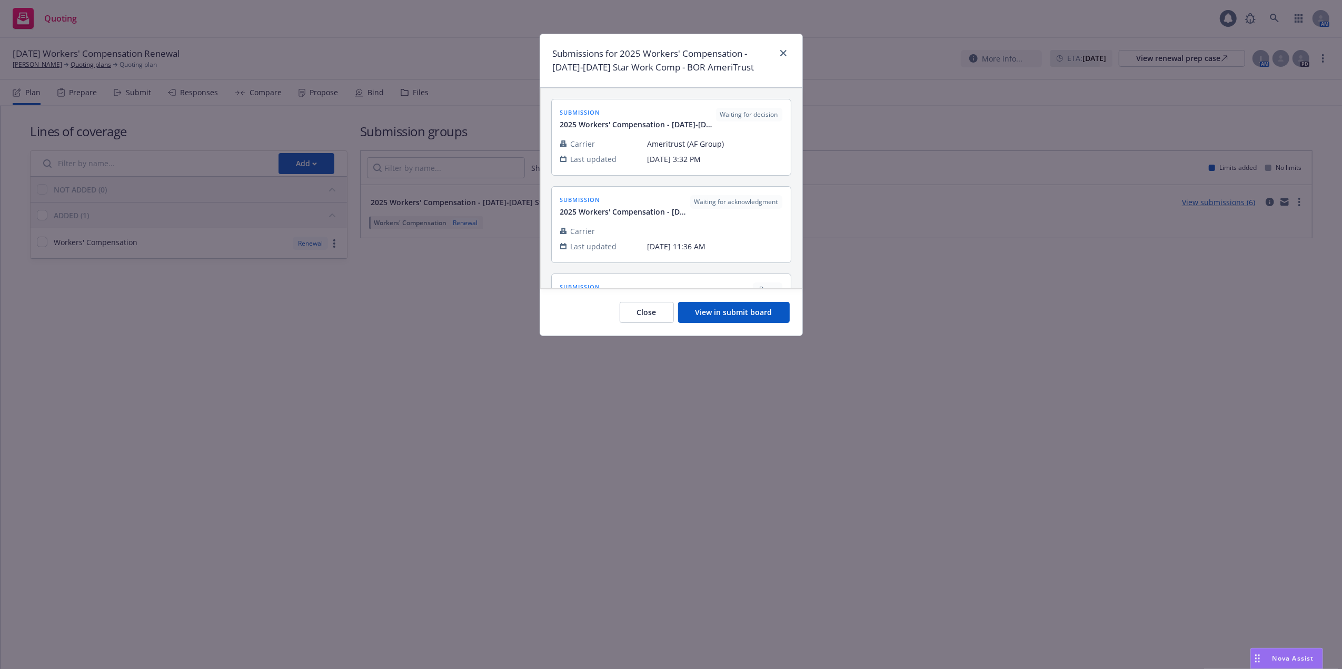
click at [715, 319] on button "View in submit board" at bounding box center [734, 312] width 112 height 21
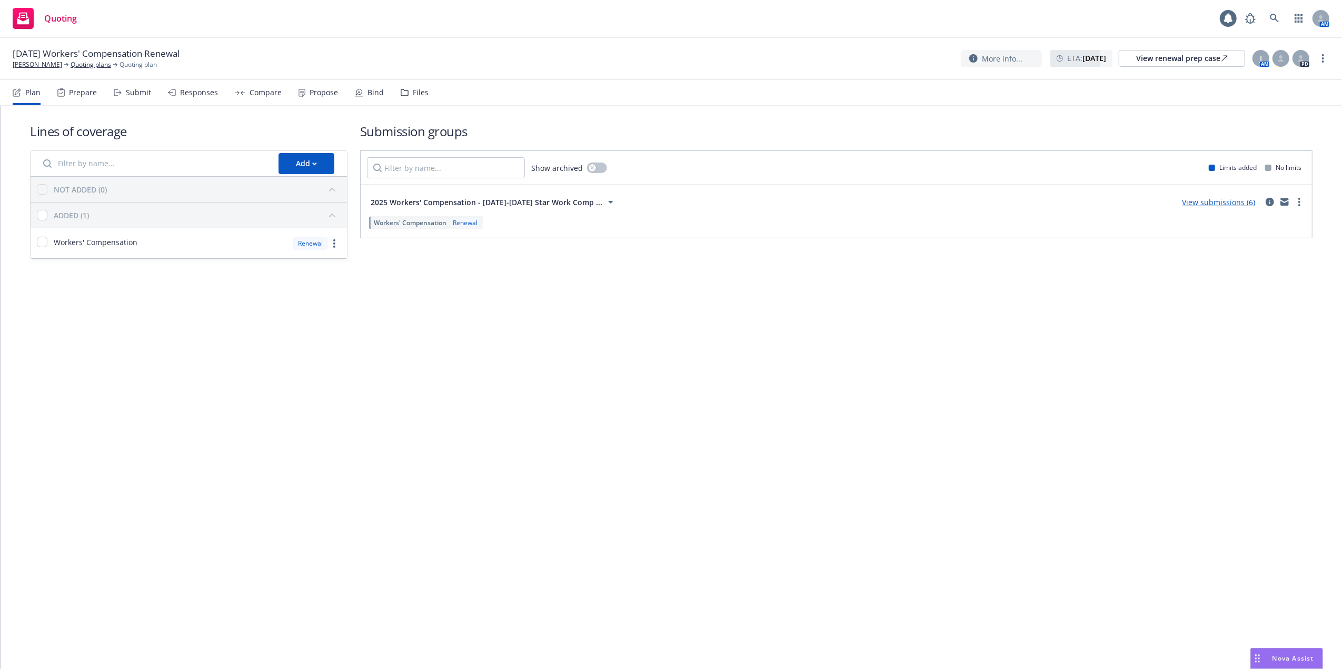
click at [1217, 204] on link "View submissions (6)" at bounding box center [1218, 202] width 73 height 10
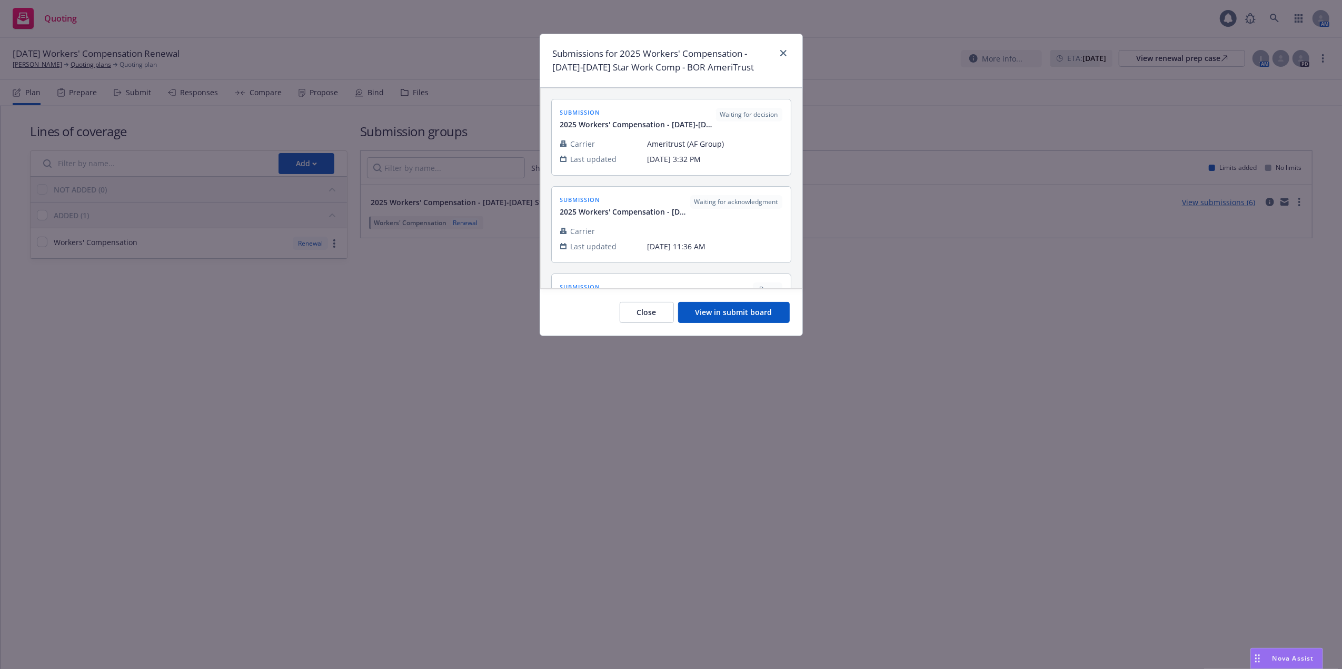
click at [722, 316] on button "View in submit board" at bounding box center [734, 312] width 112 height 21
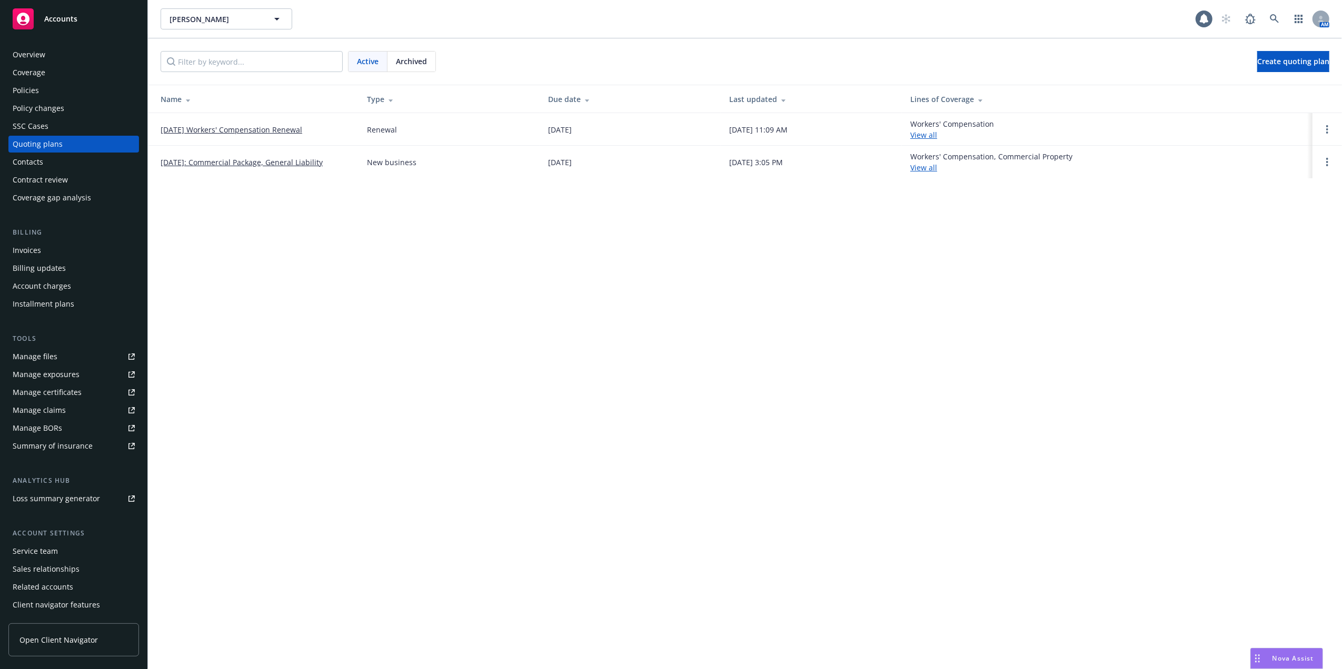
click link "08/24/2025: Commercial Package, General Liability"
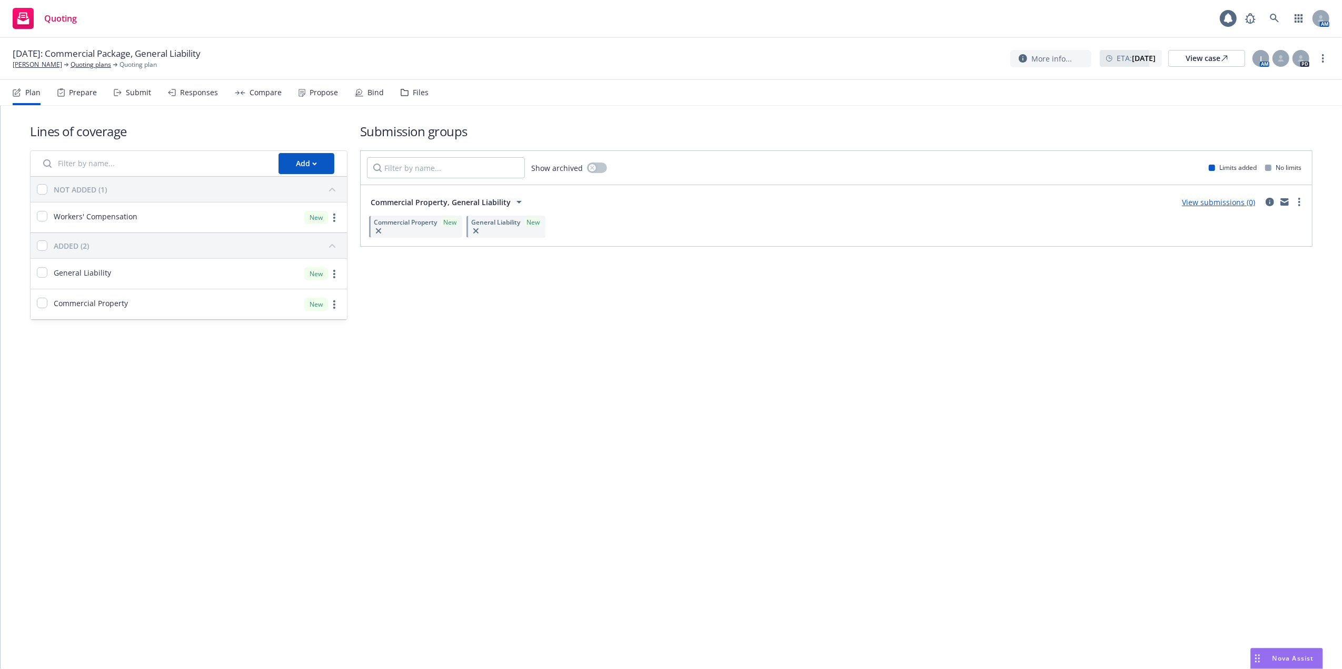
click at [1205, 201] on link "View submissions (0)" at bounding box center [1218, 202] width 73 height 10
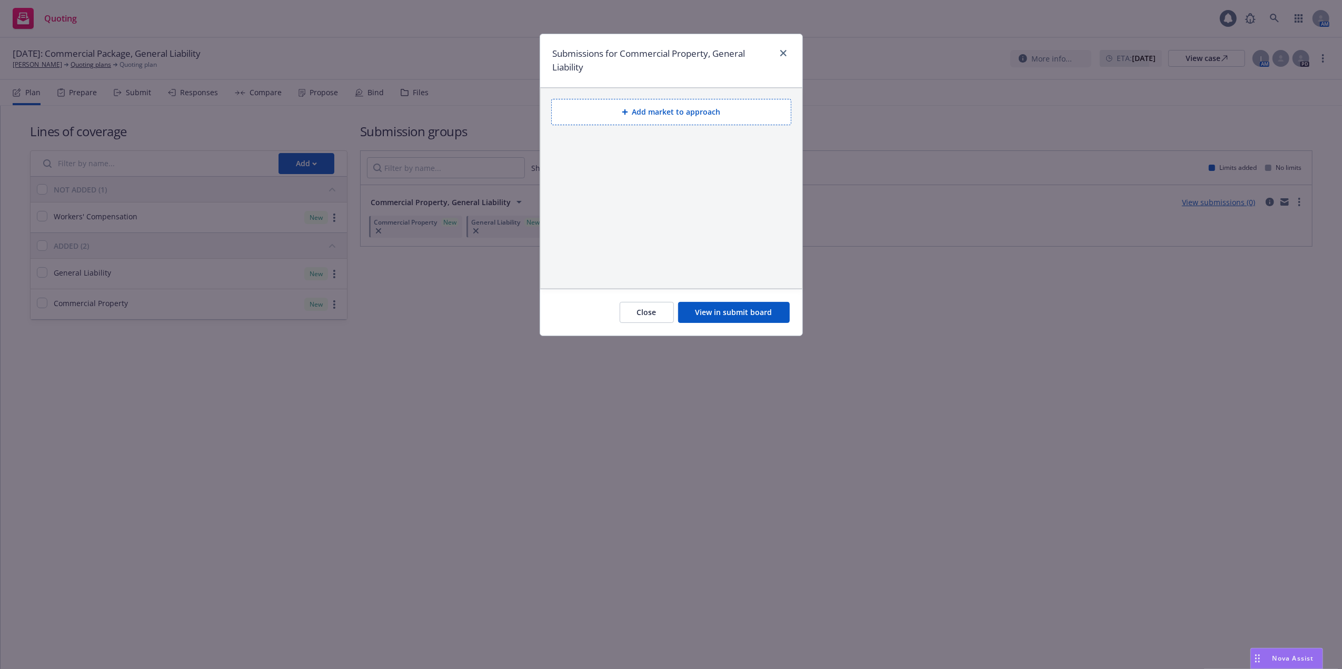
click at [723, 312] on button "View in submit board" at bounding box center [734, 312] width 112 height 21
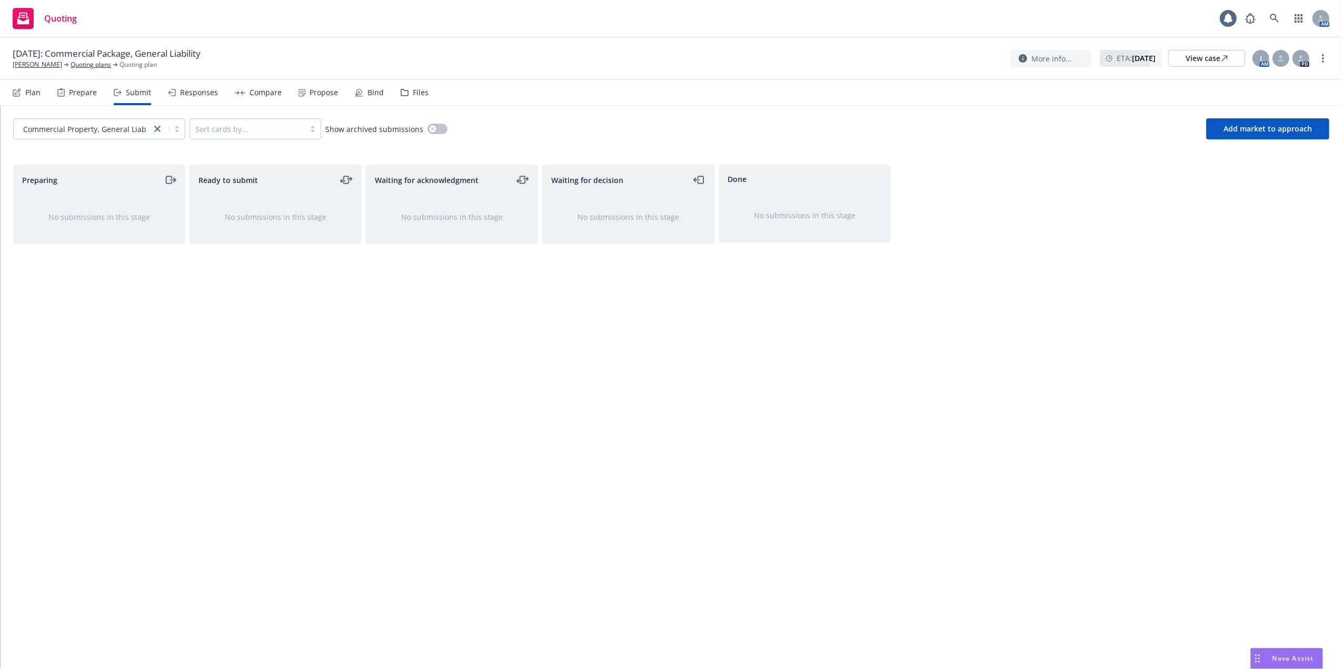
click at [632, 348] on div "Waiting for decision No submissions in this stage" at bounding box center [628, 406] width 172 height 483
click at [94, 91] on div "Prepare" at bounding box center [83, 92] width 28 height 8
